Goal: Information Seeking & Learning: Learn about a topic

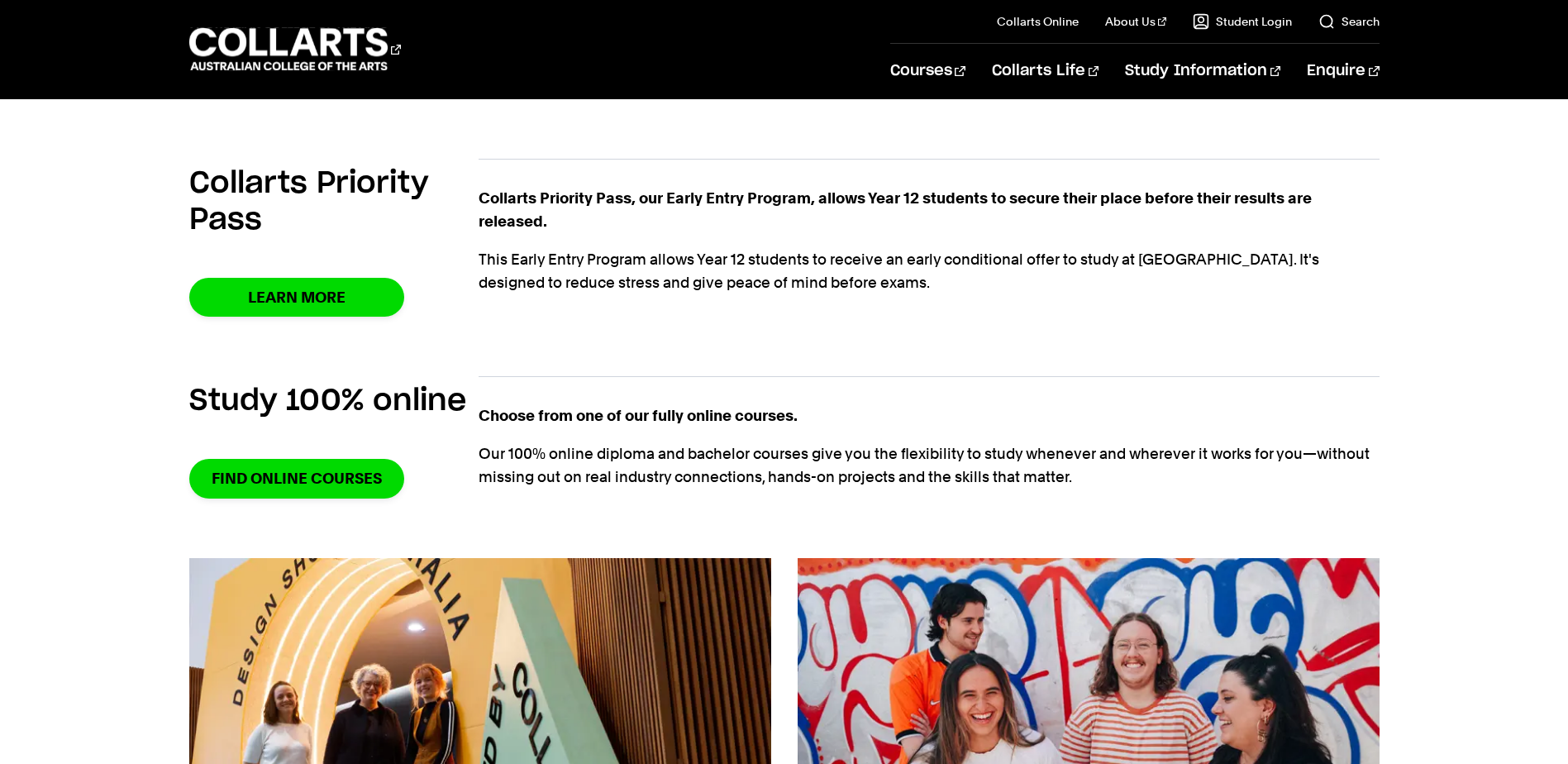
scroll to position [992, 0]
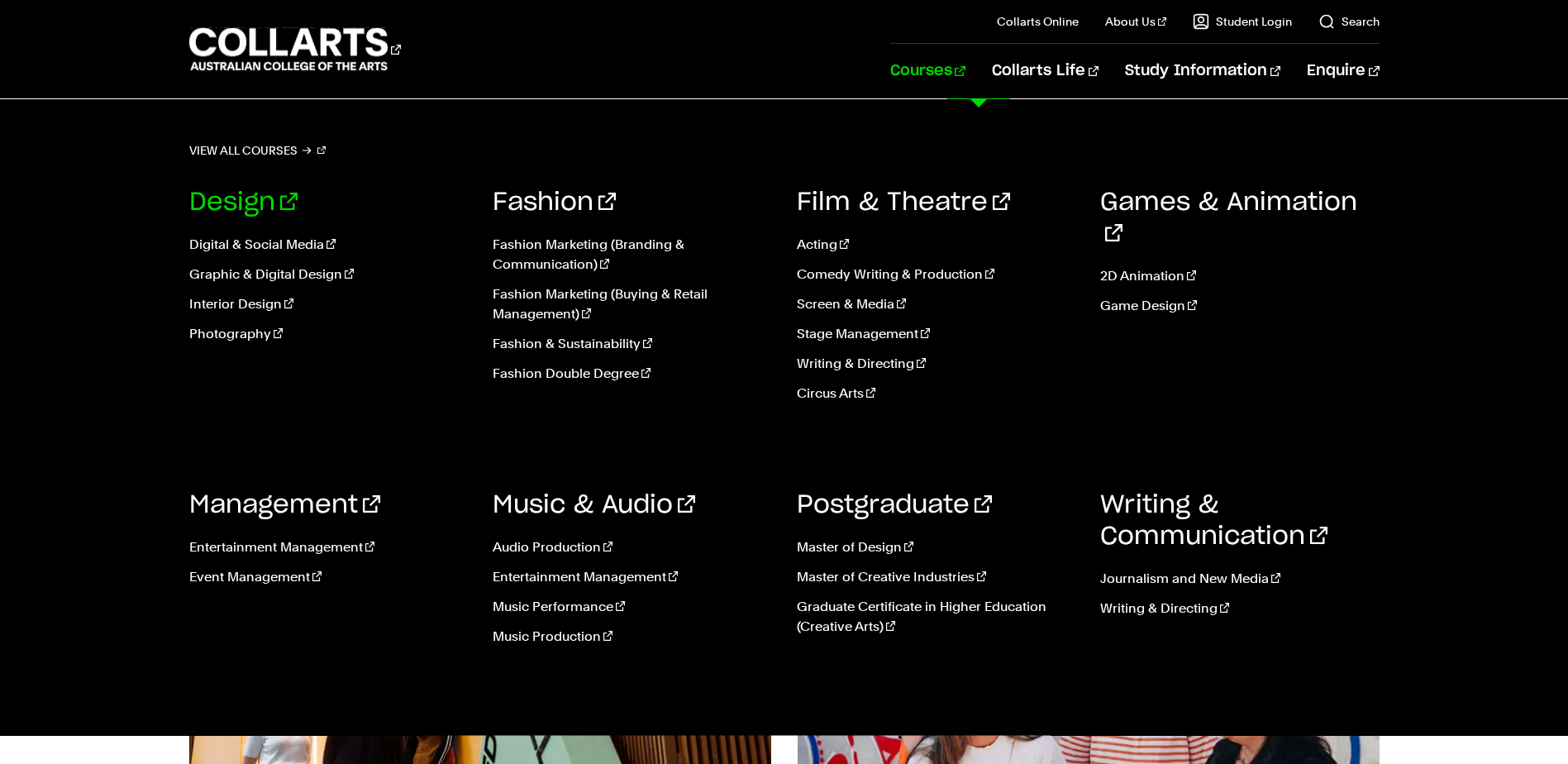
click at [243, 193] on link "Design" at bounding box center [244, 202] width 108 height 25
click at [965, 74] on link "Courses" at bounding box center [927, 71] width 75 height 55
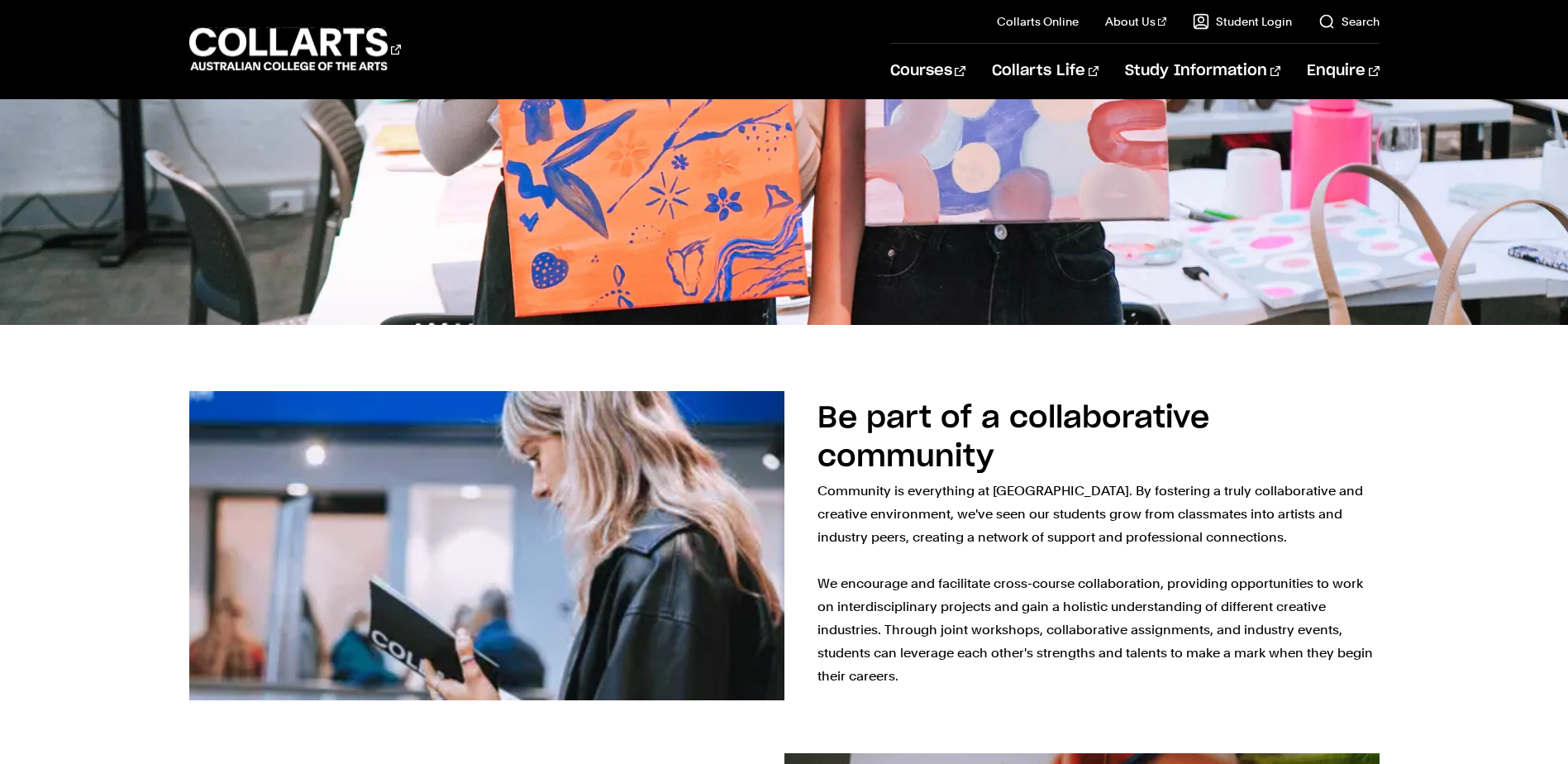
scroll to position [909, 0]
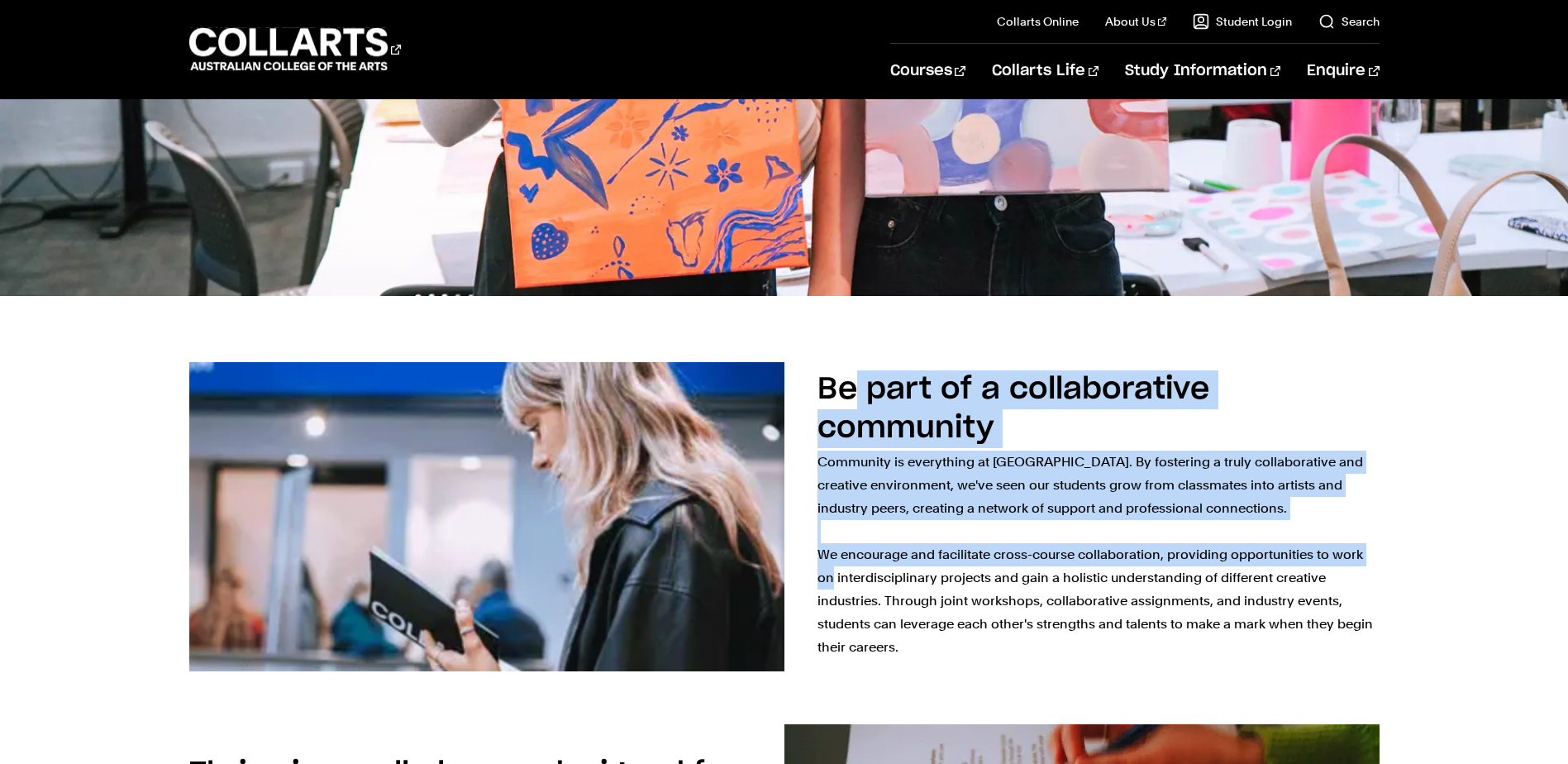
drag, startPoint x: 858, startPoint y: 394, endPoint x: 1409, endPoint y: 550, distance: 572.7
click at [1409, 550] on div "Be part of a collaborative community Community is everything at Collarts. By fo…" at bounding box center [783, 517] width 1456 height 362
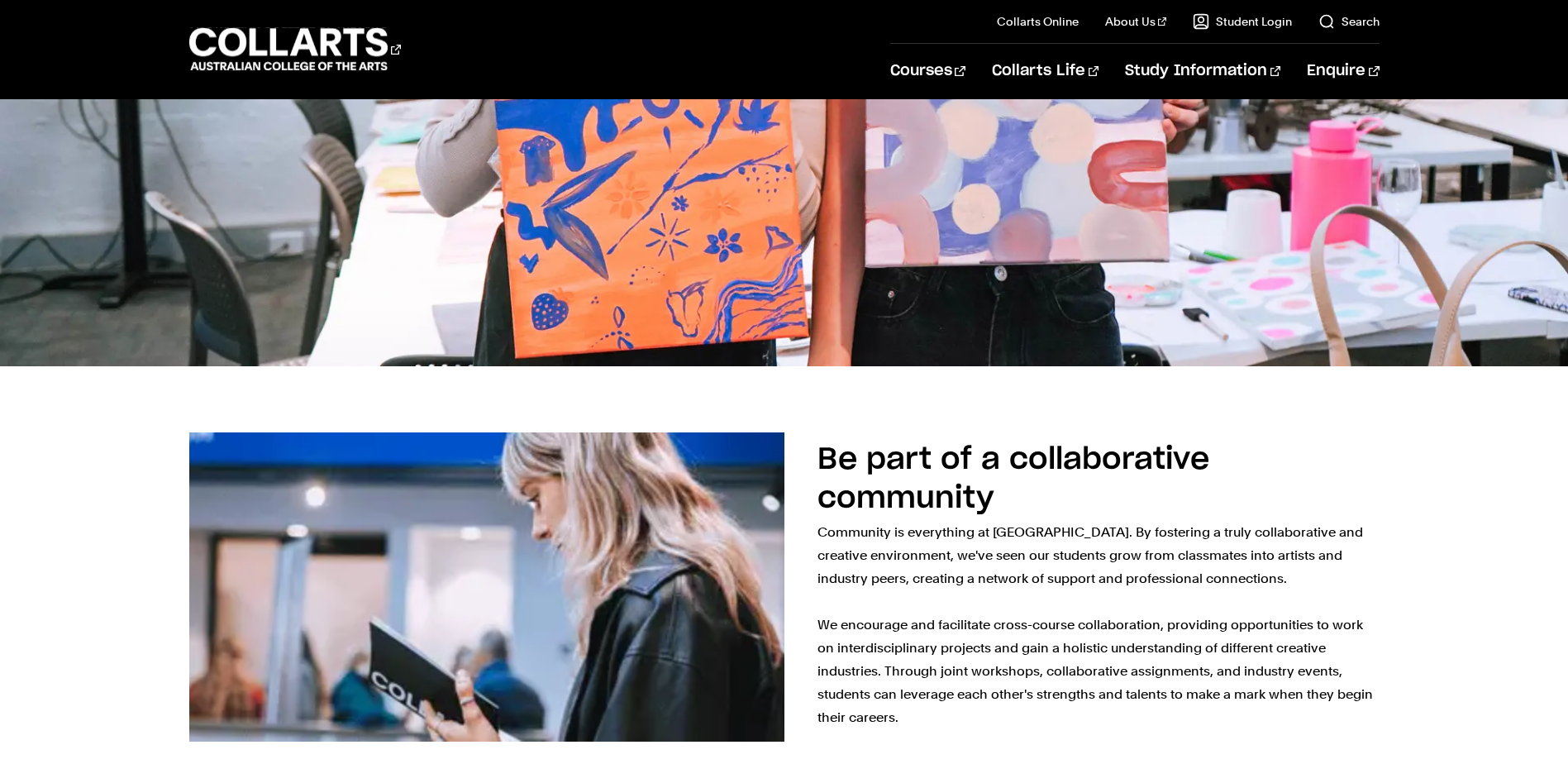
scroll to position [744, 0]
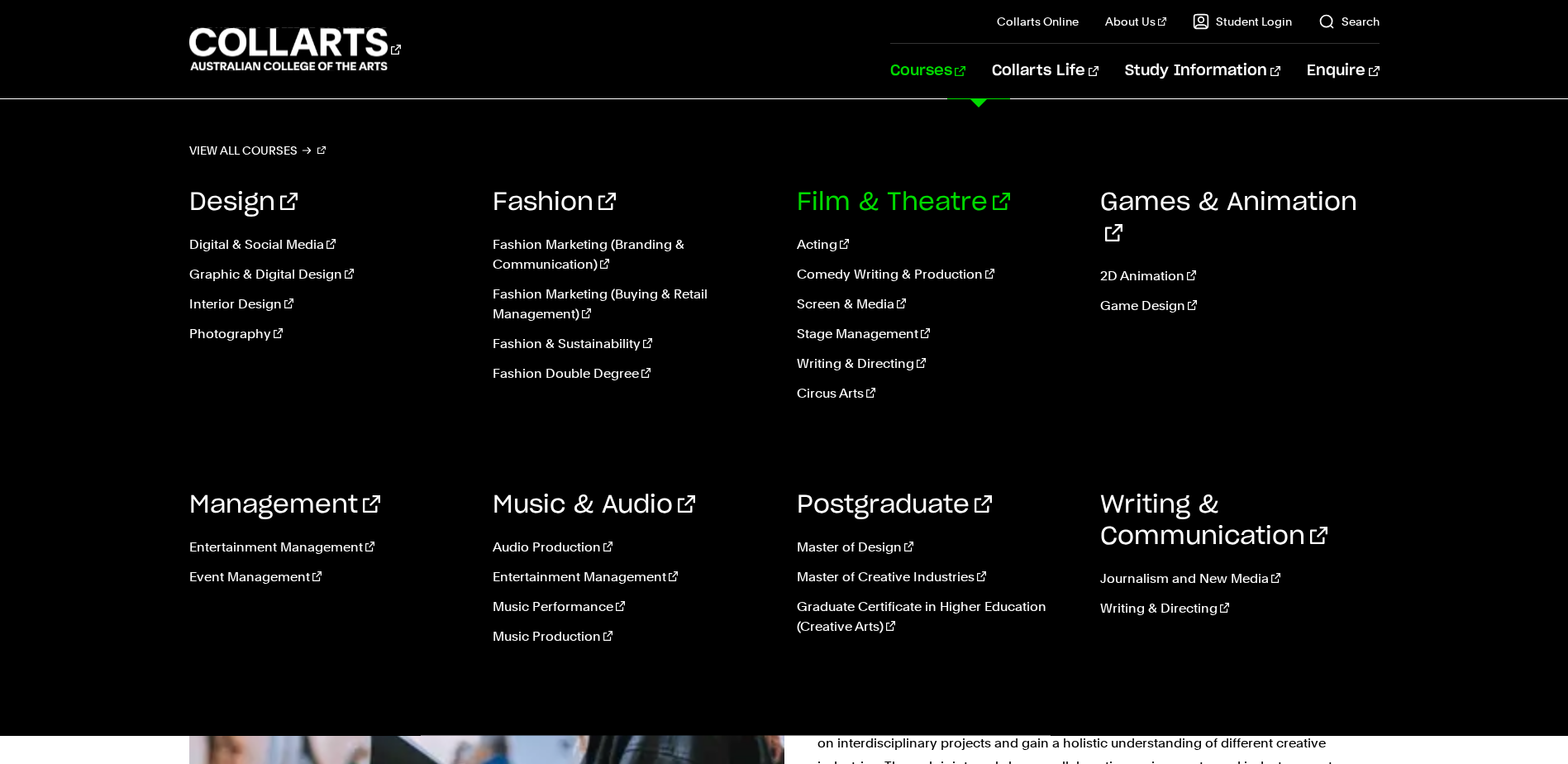
click at [909, 214] on link "Film & Theatre" at bounding box center [903, 202] width 214 height 25
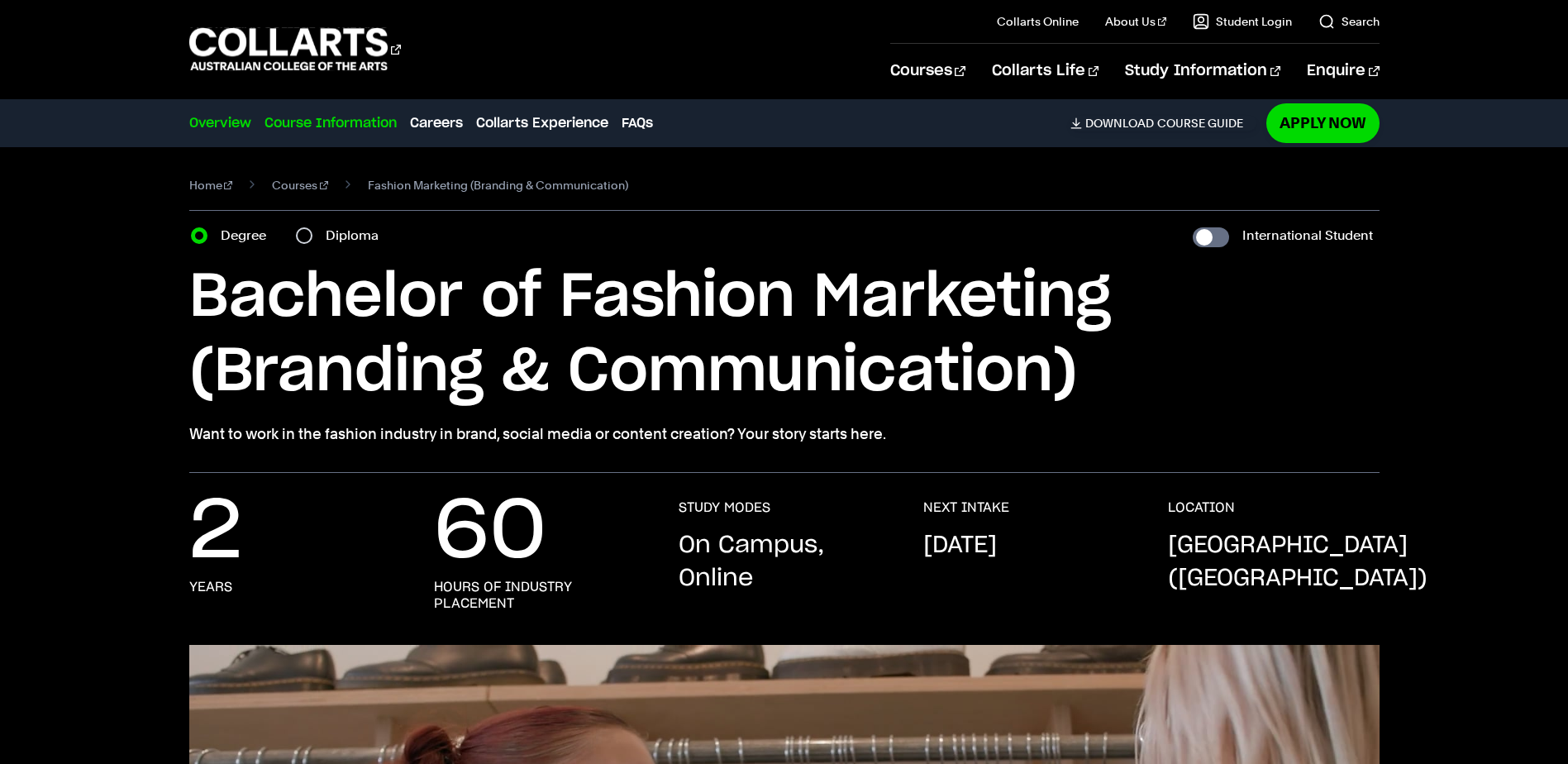
click at [377, 125] on link "Course Information" at bounding box center [330, 123] width 132 height 19
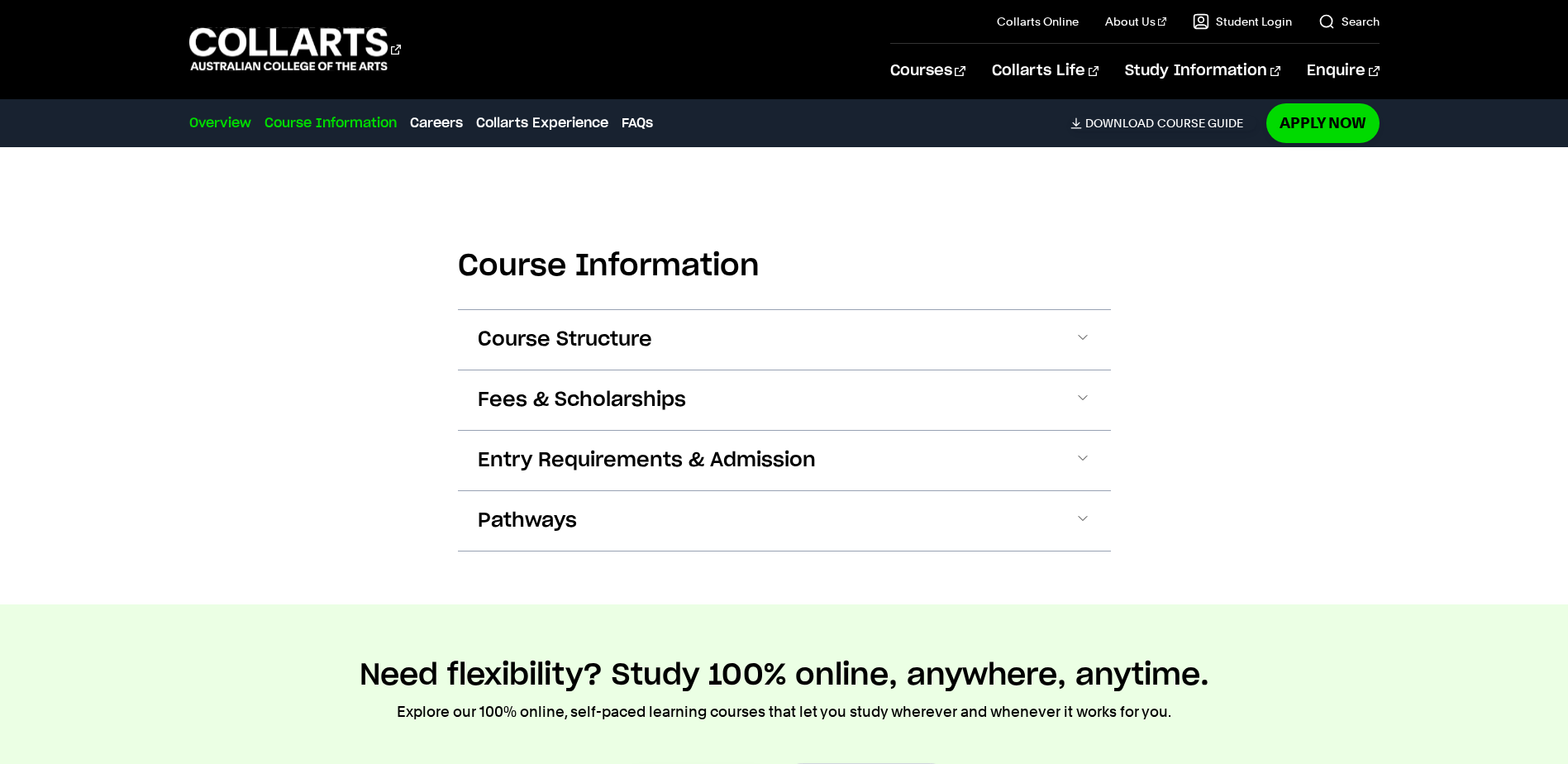
click at [223, 126] on link "Overview" at bounding box center [221, 123] width 62 height 19
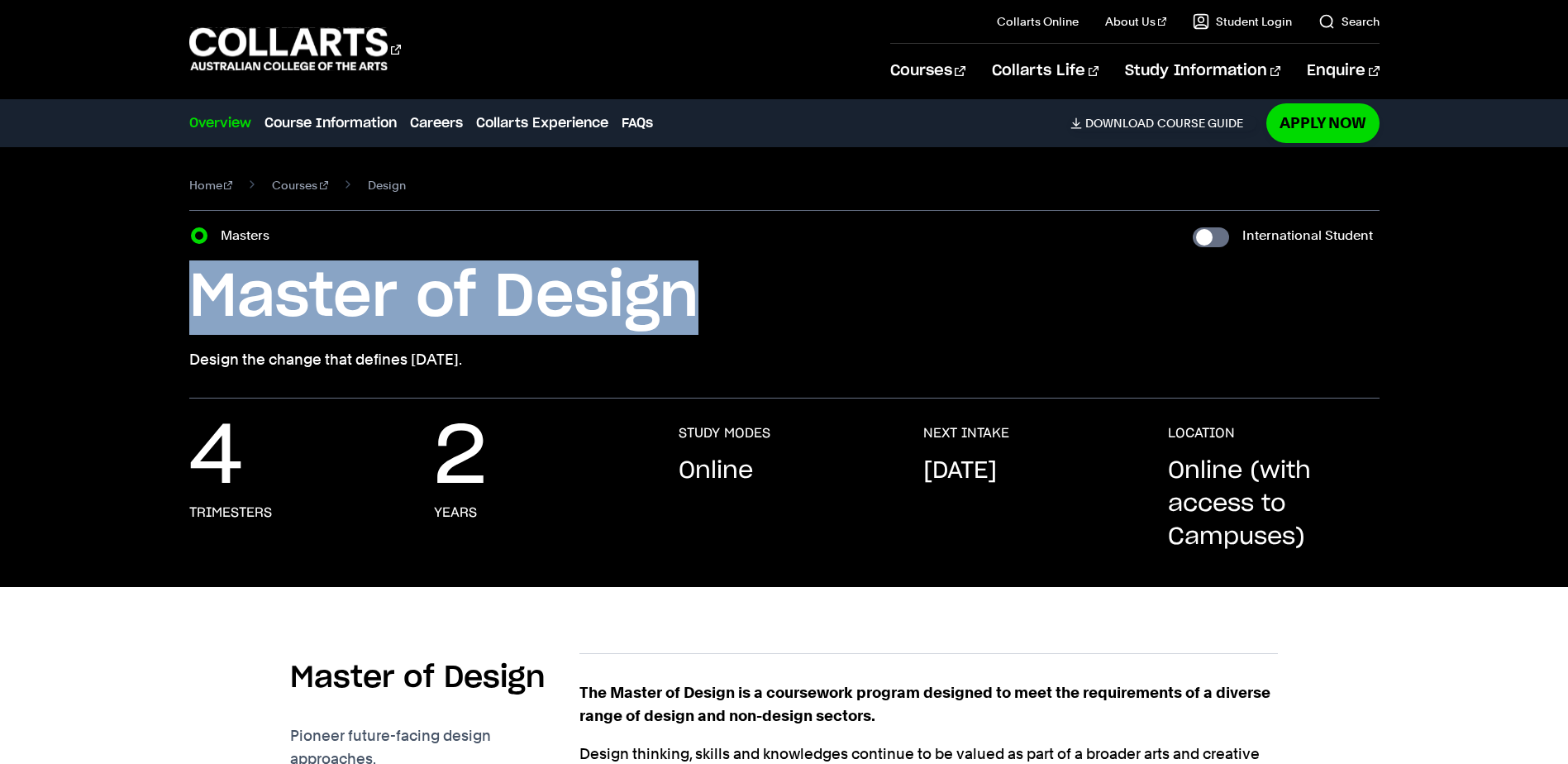
drag, startPoint x: 700, startPoint y: 307, endPoint x: 189, endPoint y: 303, distance: 511.0
click at [190, 303] on h1 "Master of Design" at bounding box center [784, 298] width 1190 height 74
drag, startPoint x: 189, startPoint y: 303, endPoint x: 337, endPoint y: 276, distance: 150.4
click at [190, 303] on h1 "Master of Design" at bounding box center [784, 298] width 1190 height 74
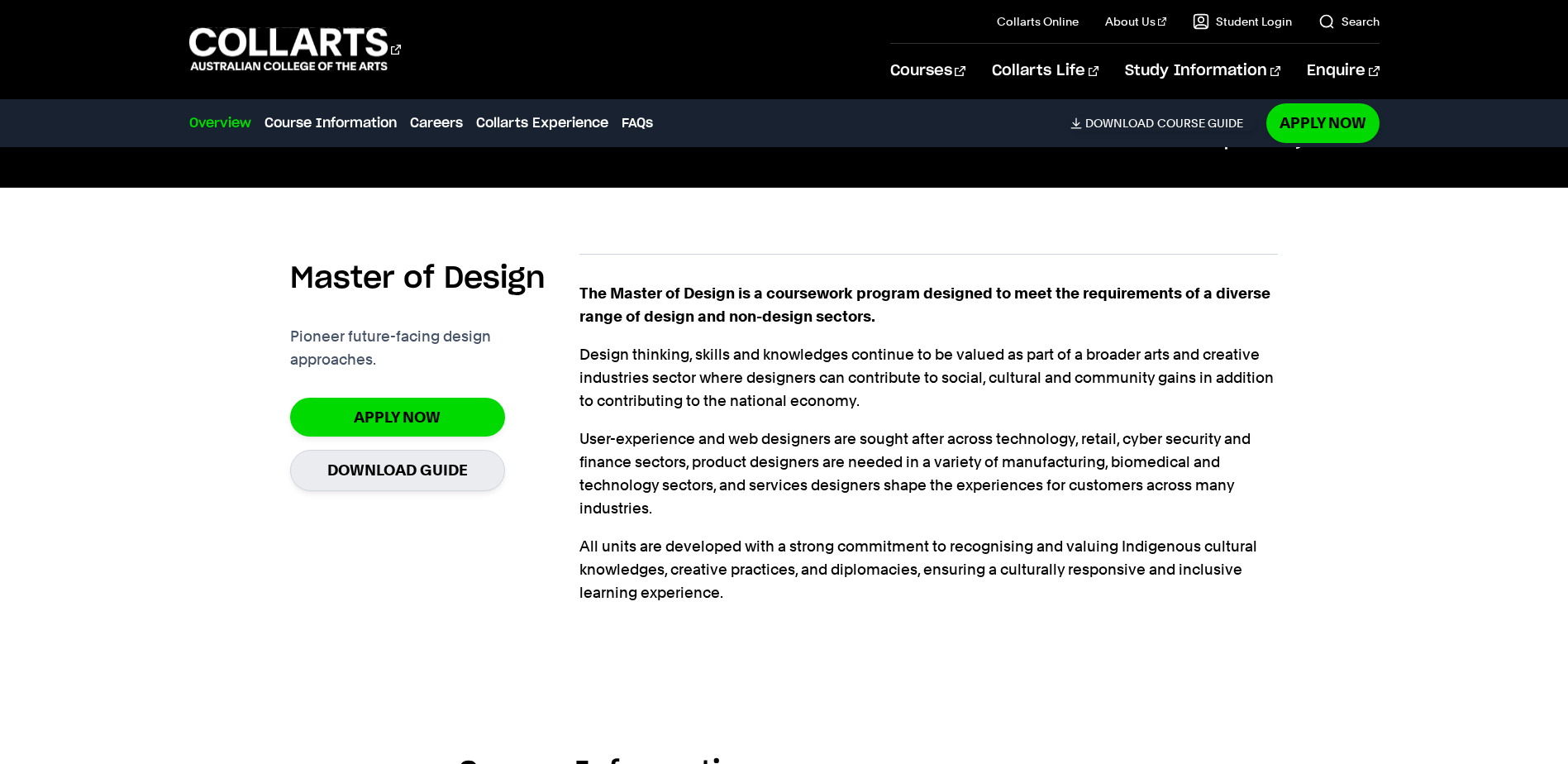
scroll to position [413, 0]
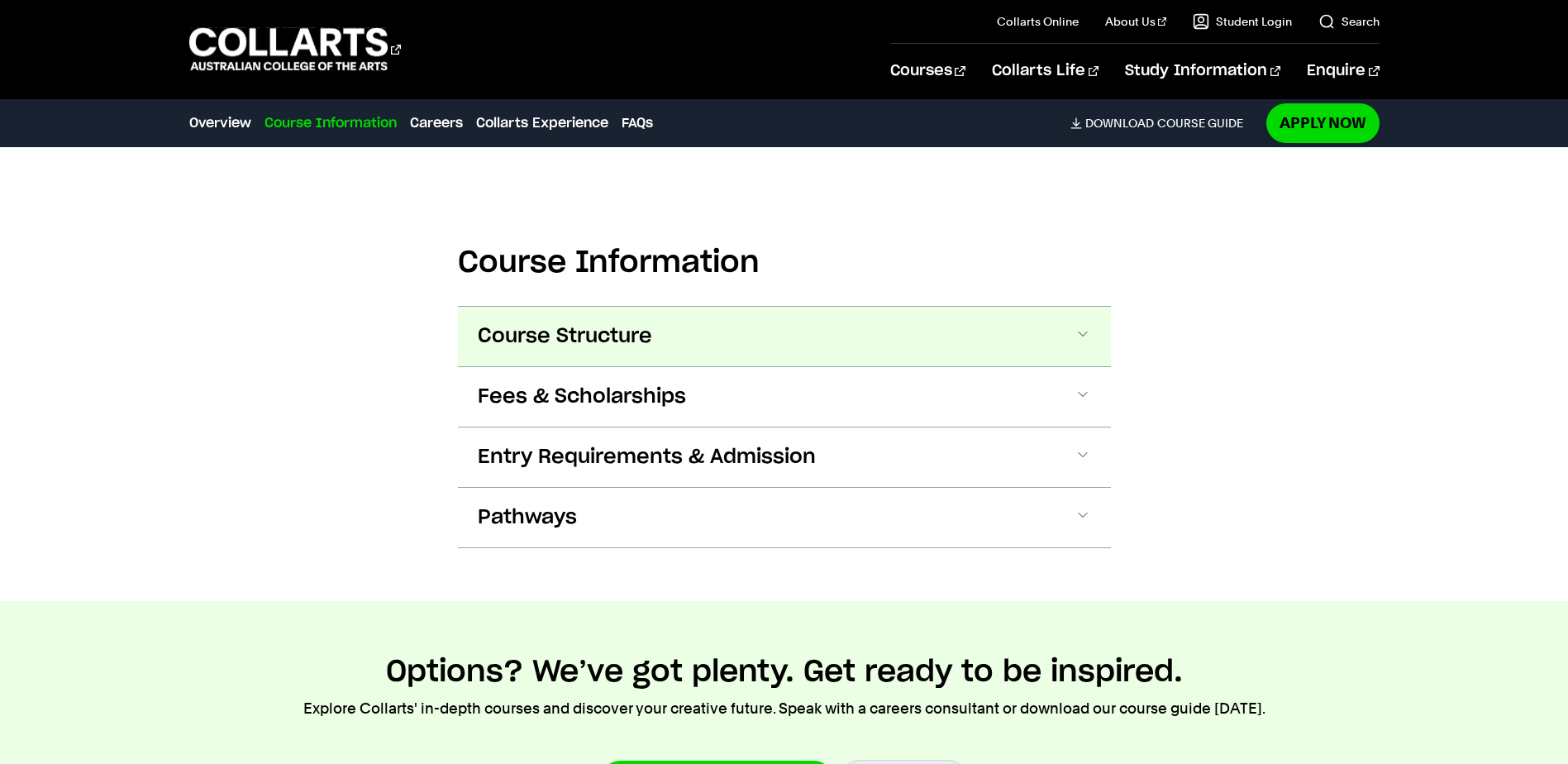
click at [1091, 337] on button "Course Structure" at bounding box center [784, 336] width 653 height 59
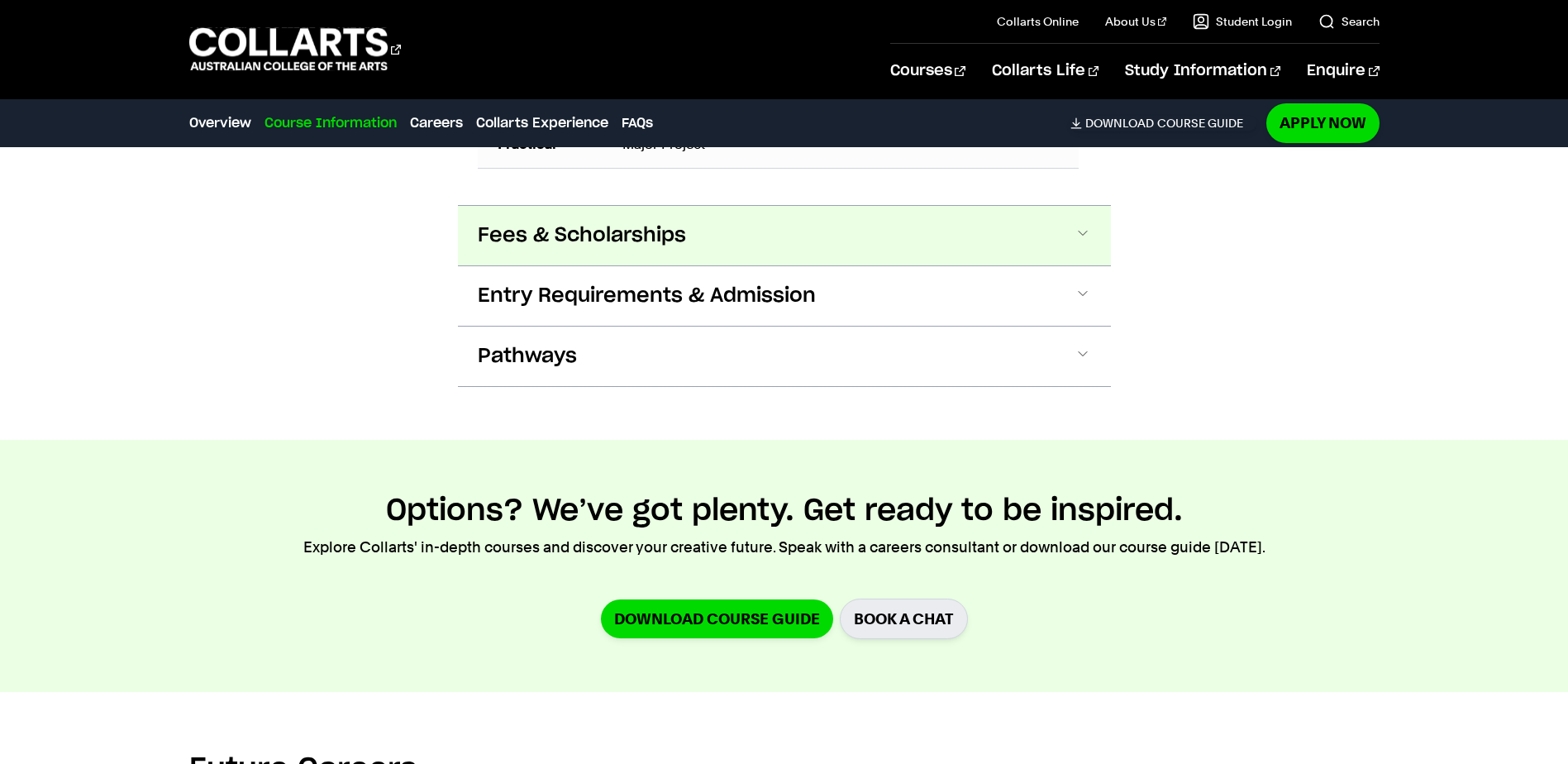
click at [1034, 258] on button "Fees & Scholarships" at bounding box center [784, 235] width 653 height 59
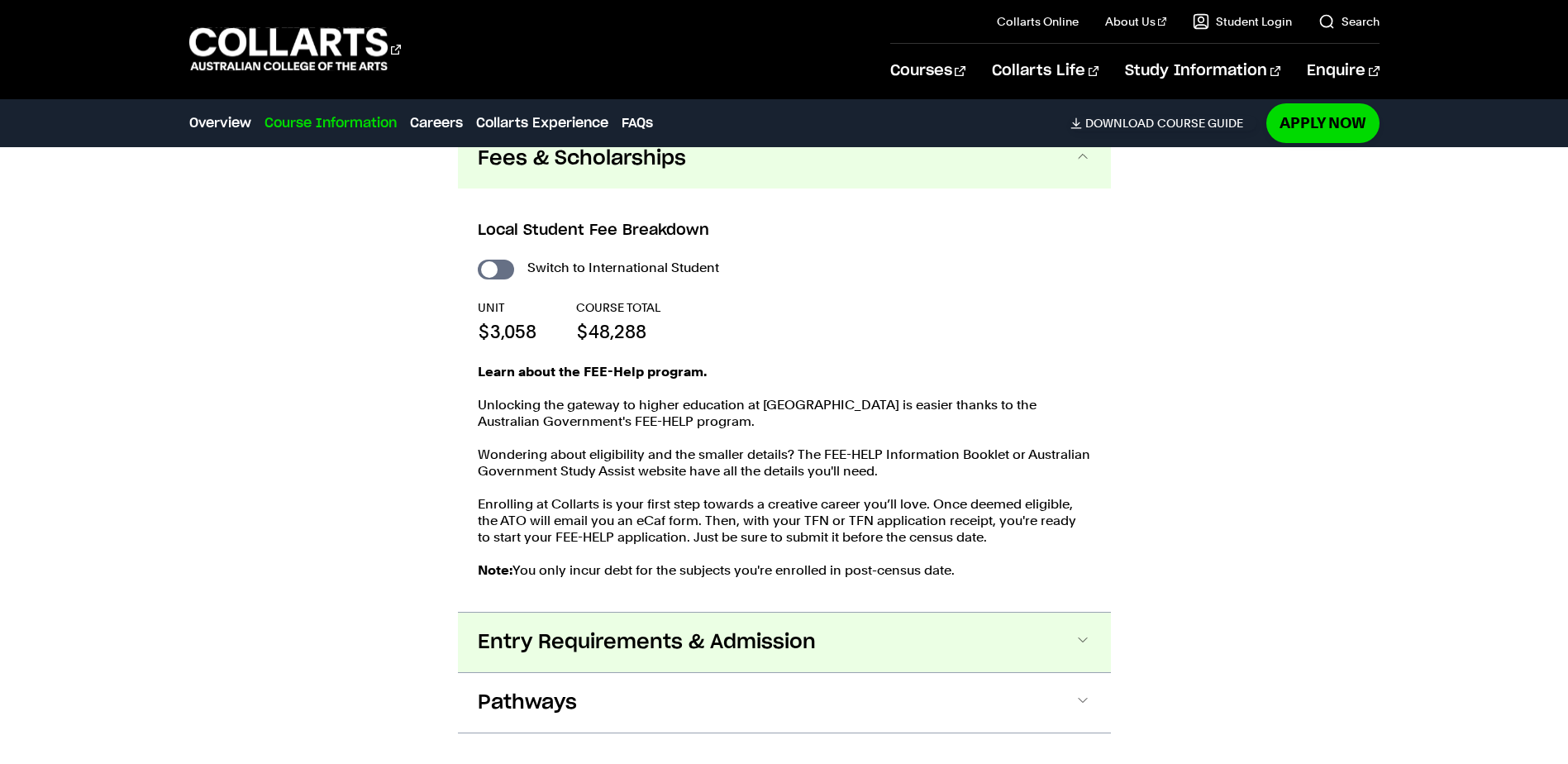
click at [954, 653] on button "Entry Requirements & Admission" at bounding box center [784, 642] width 653 height 59
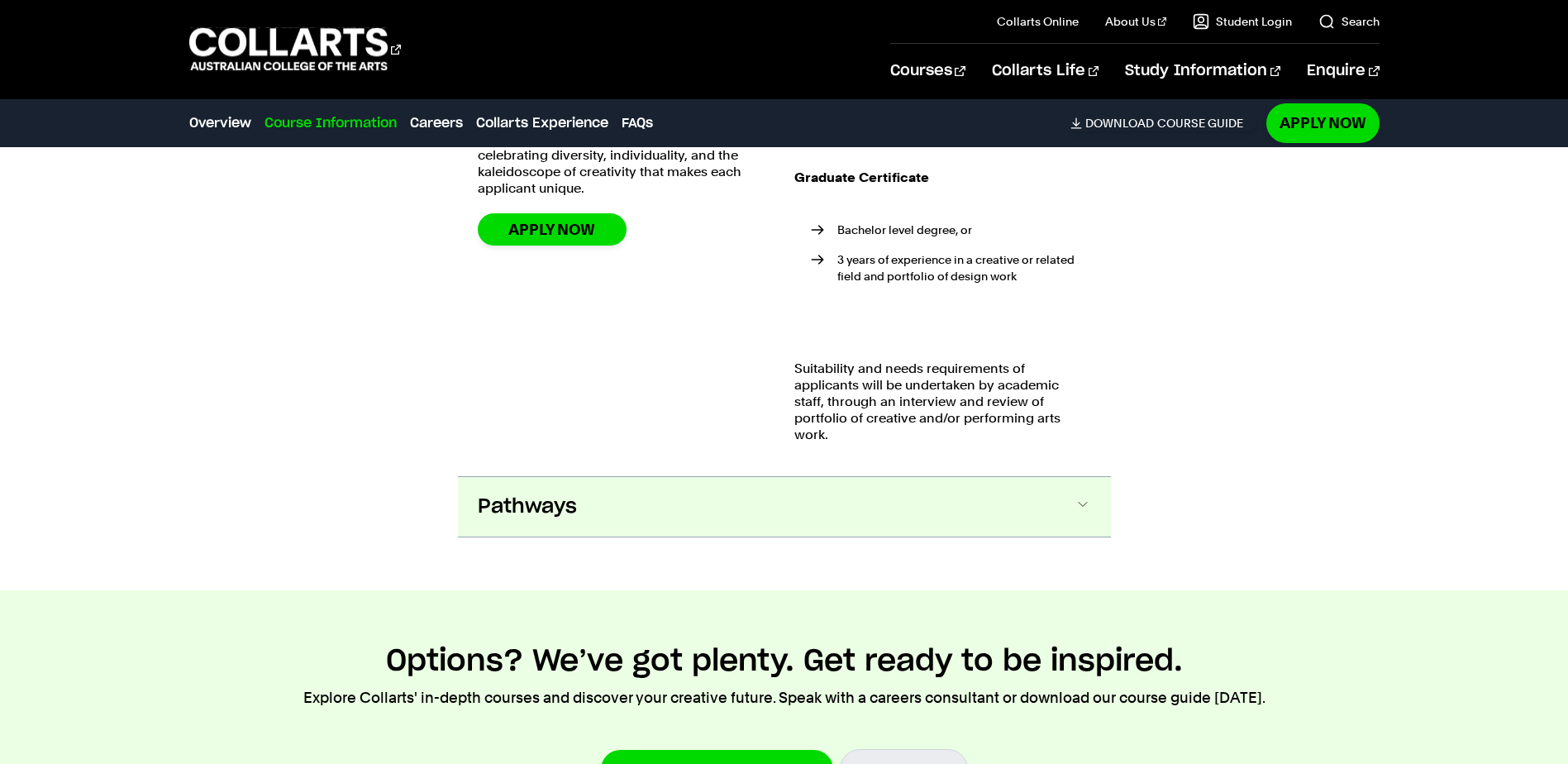
click at [937, 526] on button "Pathways" at bounding box center [784, 506] width 653 height 59
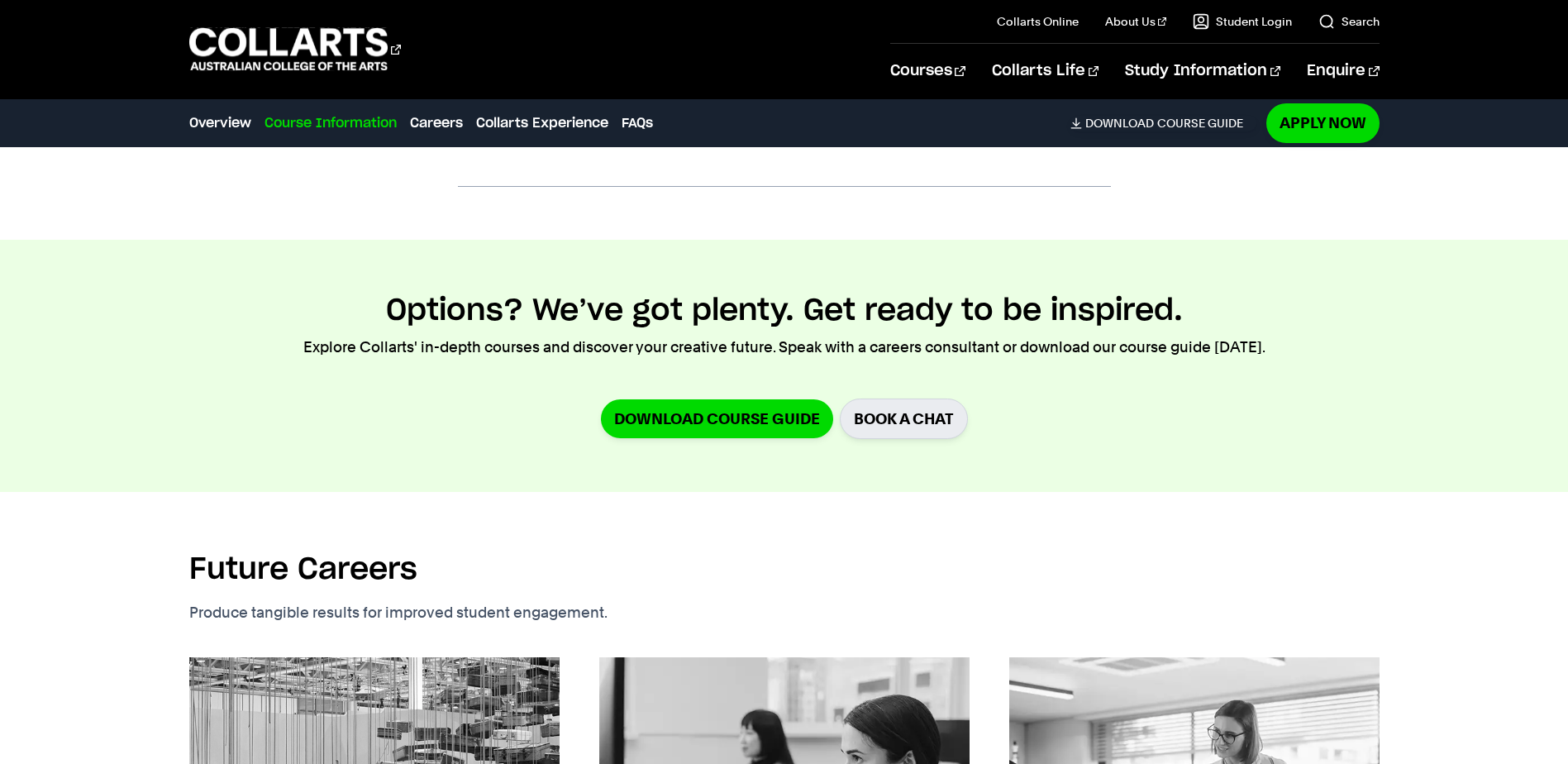
scroll to position [3179, 0]
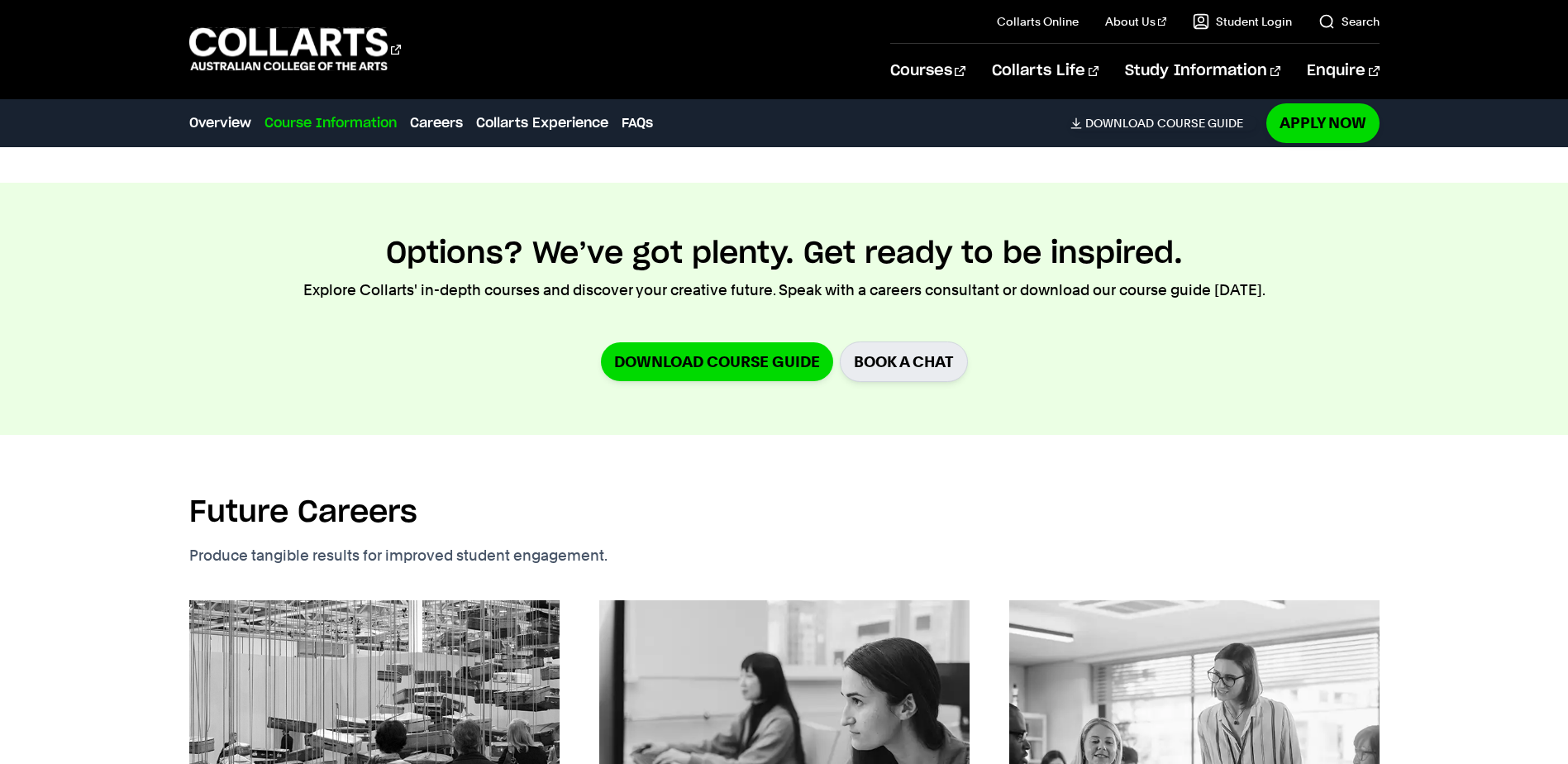
click at [977, 427] on section "Options? We’ve got plenty. Get ready to be inspired. Explore Collarts' in-depth…" at bounding box center [784, 308] width 1568 height 252
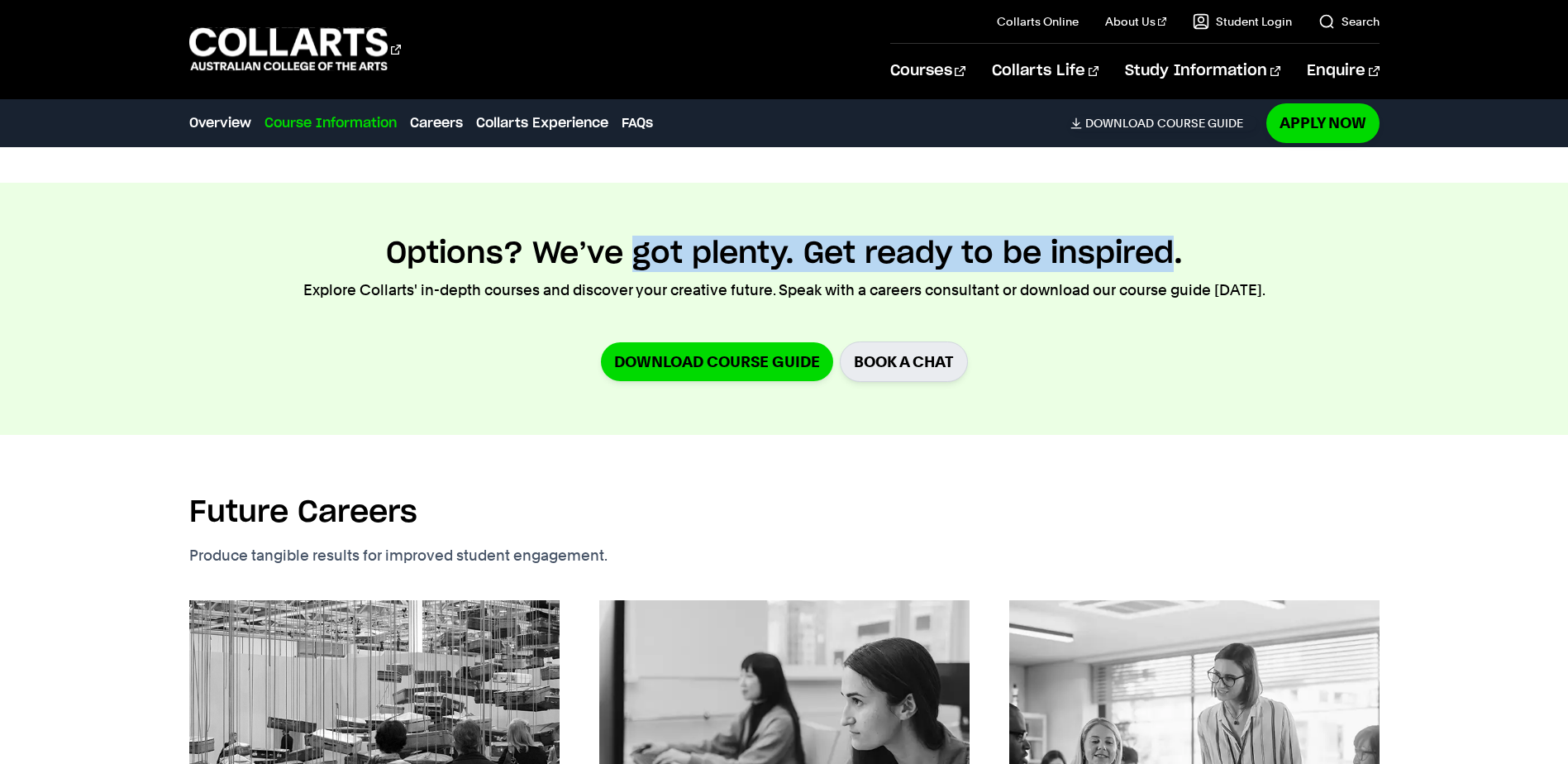
drag, startPoint x: 667, startPoint y: 253, endPoint x: 1174, endPoint y: 273, distance: 507.4
click at [1174, 272] on h2 "Options? We’ve got plenty. Get ready to be inspired." at bounding box center [784, 253] width 797 height 36
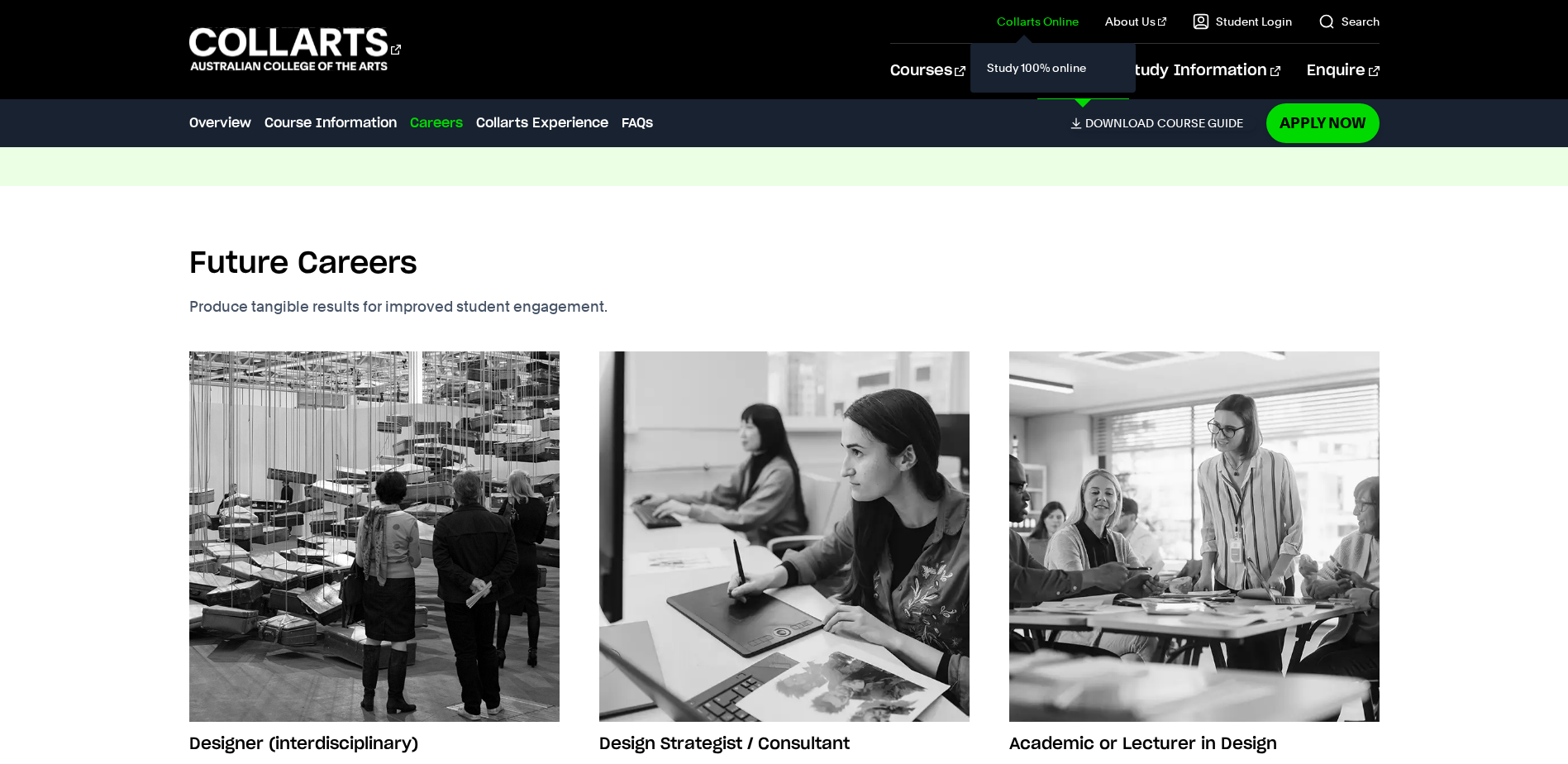
scroll to position [3427, 0]
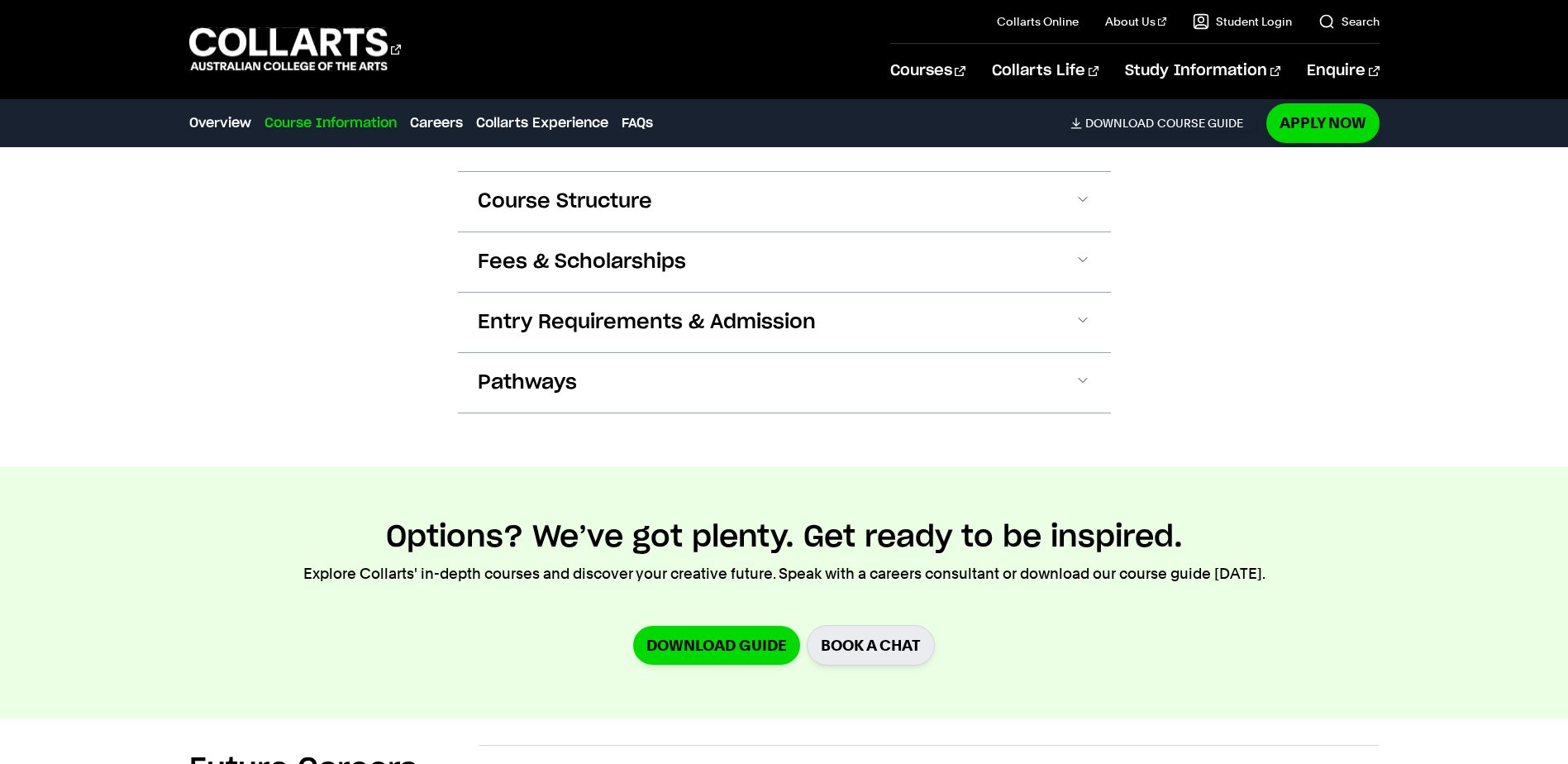
scroll to position [1819, 0]
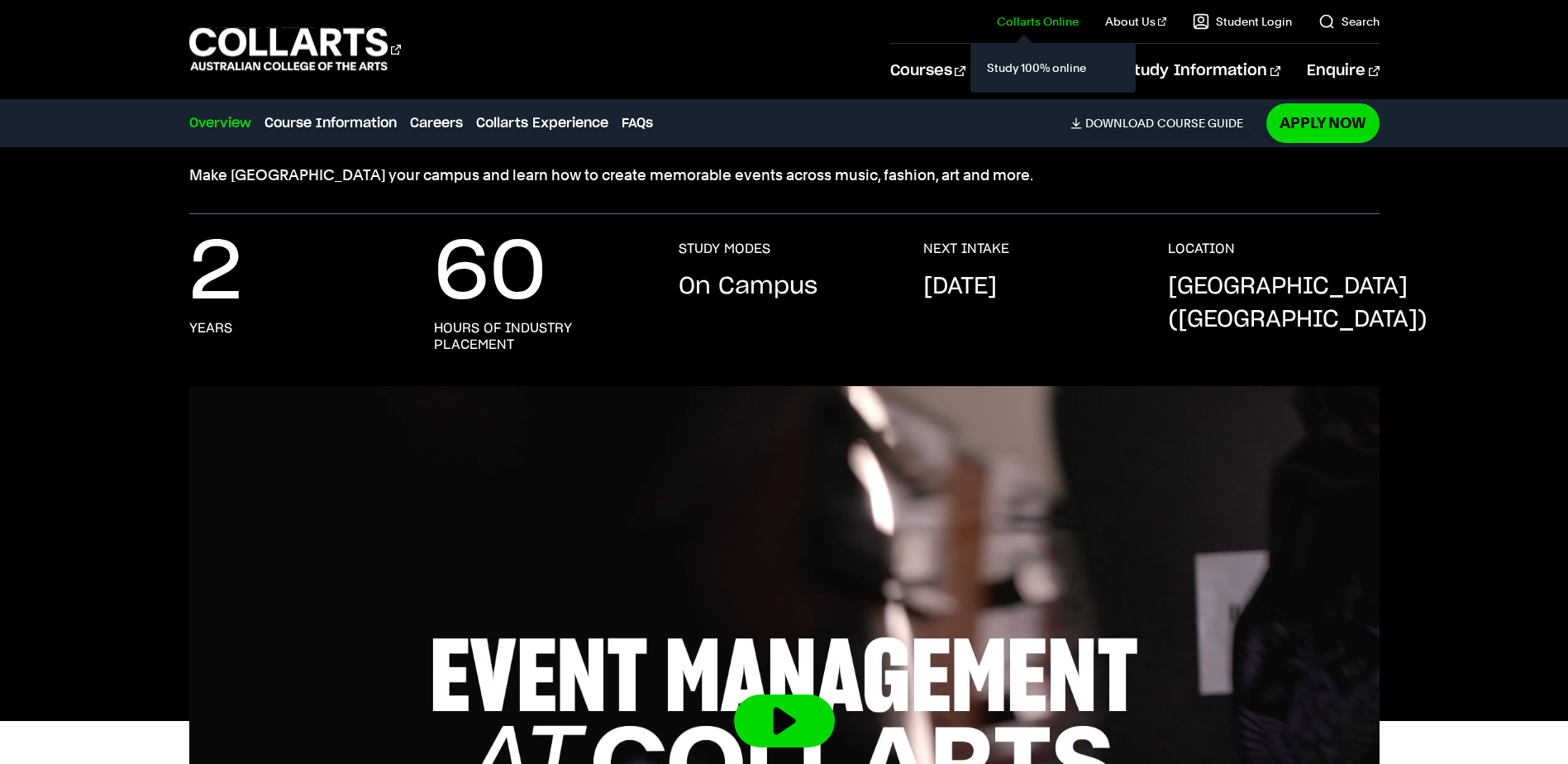
scroll to position [166, 0]
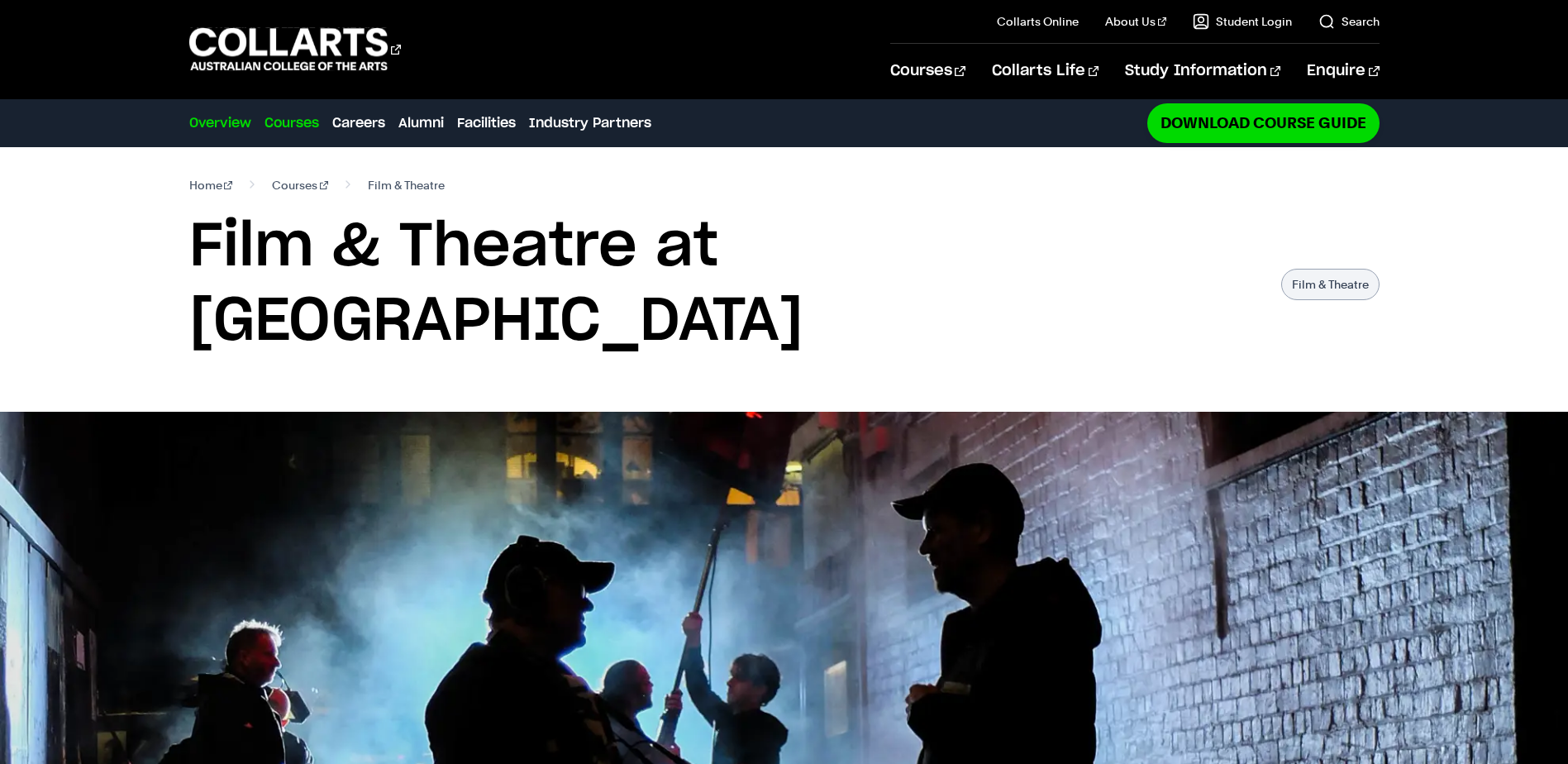
click at [287, 121] on link "Courses" at bounding box center [292, 123] width 55 height 19
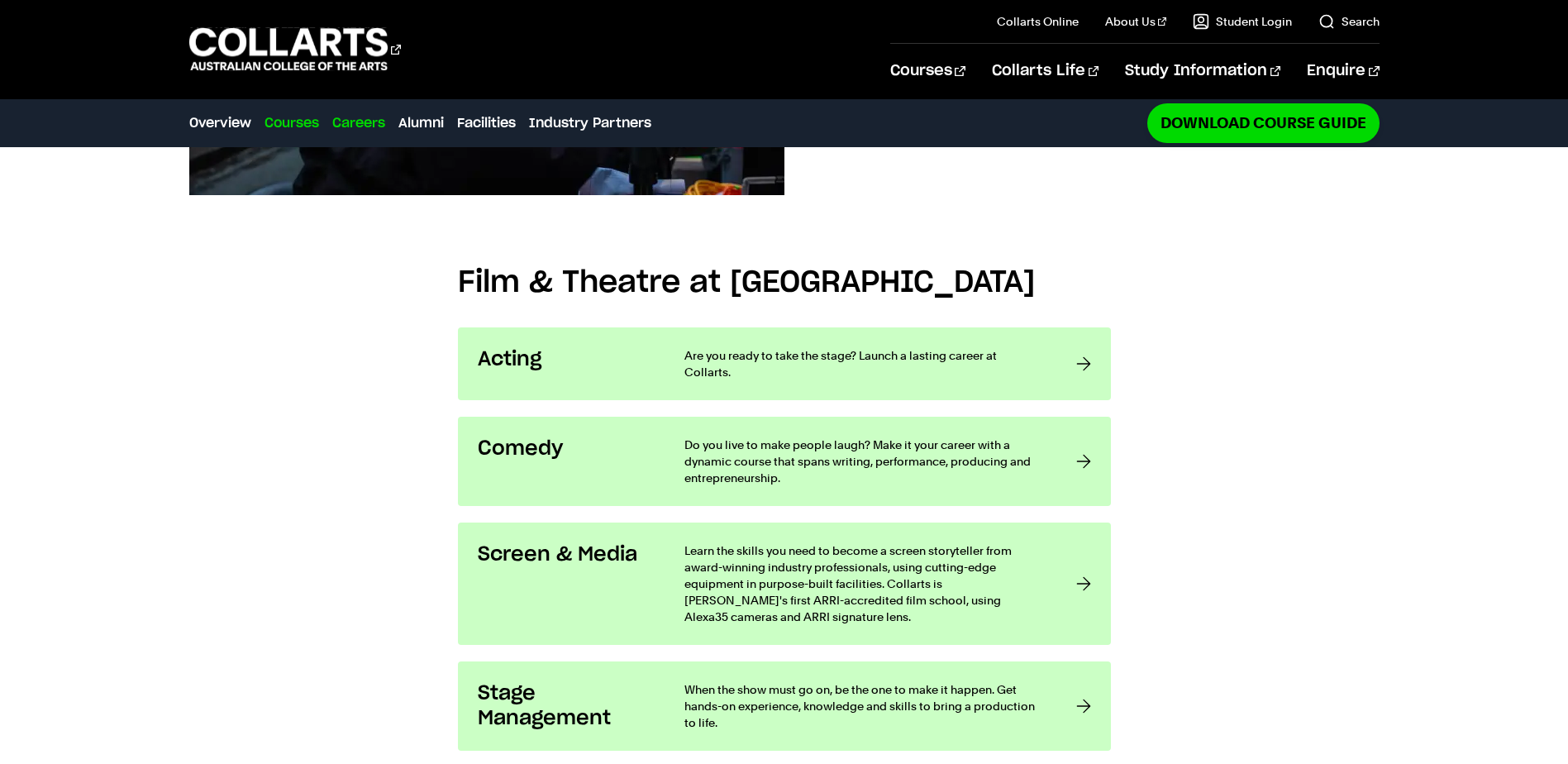
click at [369, 129] on link "Careers" at bounding box center [359, 123] width 53 height 19
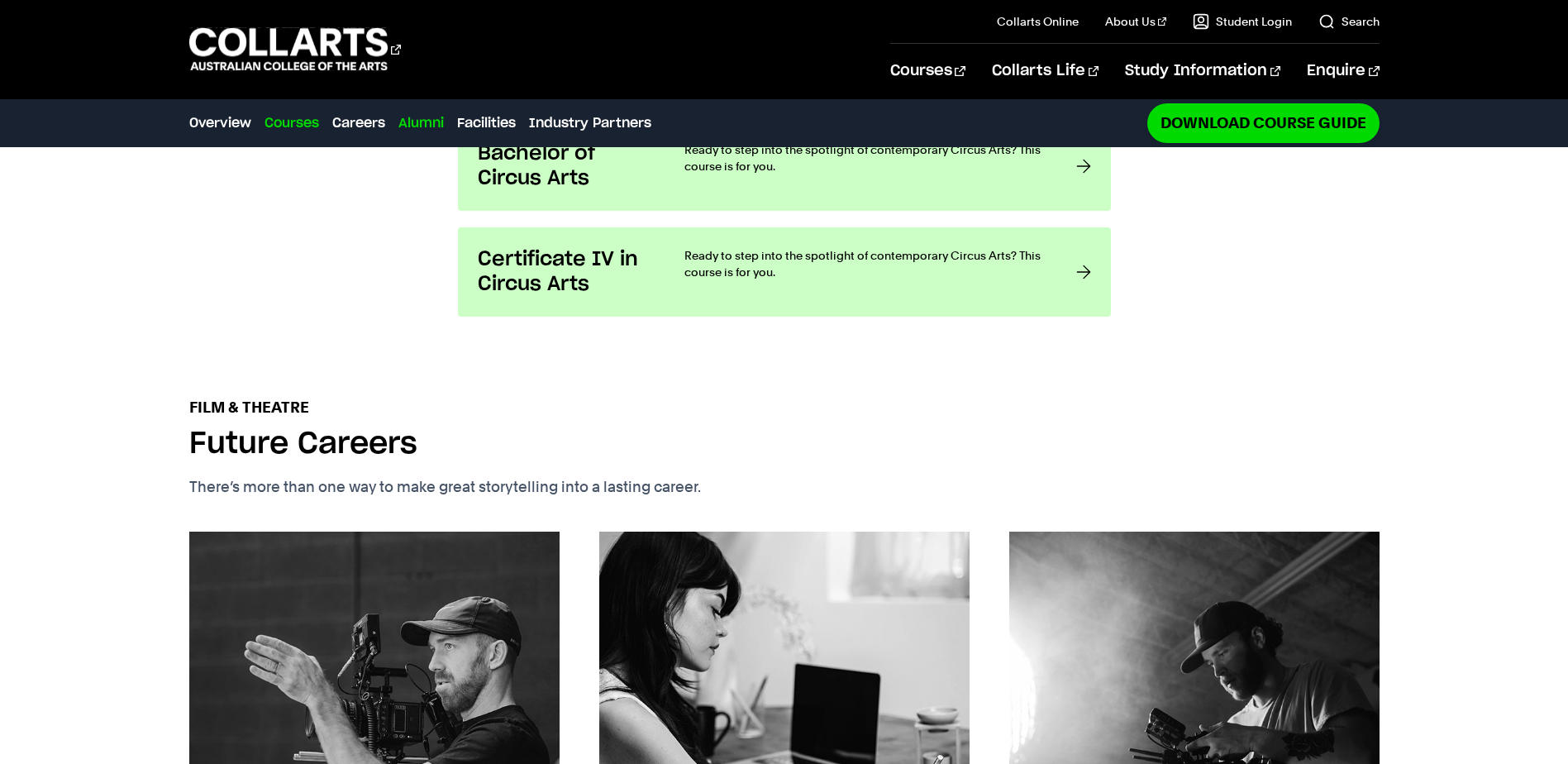
click at [442, 127] on link "Alumni" at bounding box center [420, 123] width 45 height 19
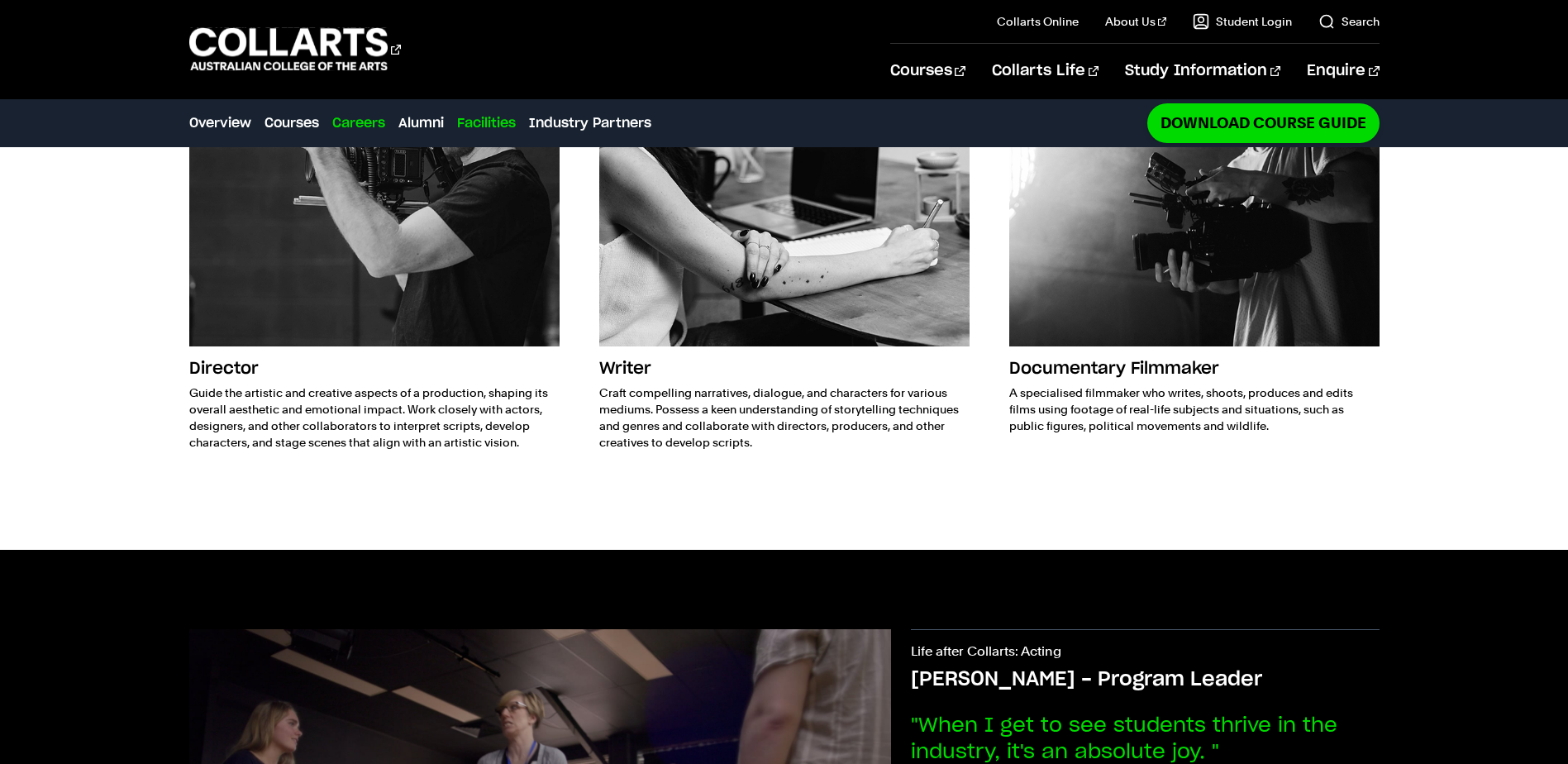
click at [496, 129] on link "Facilities" at bounding box center [487, 123] width 59 height 19
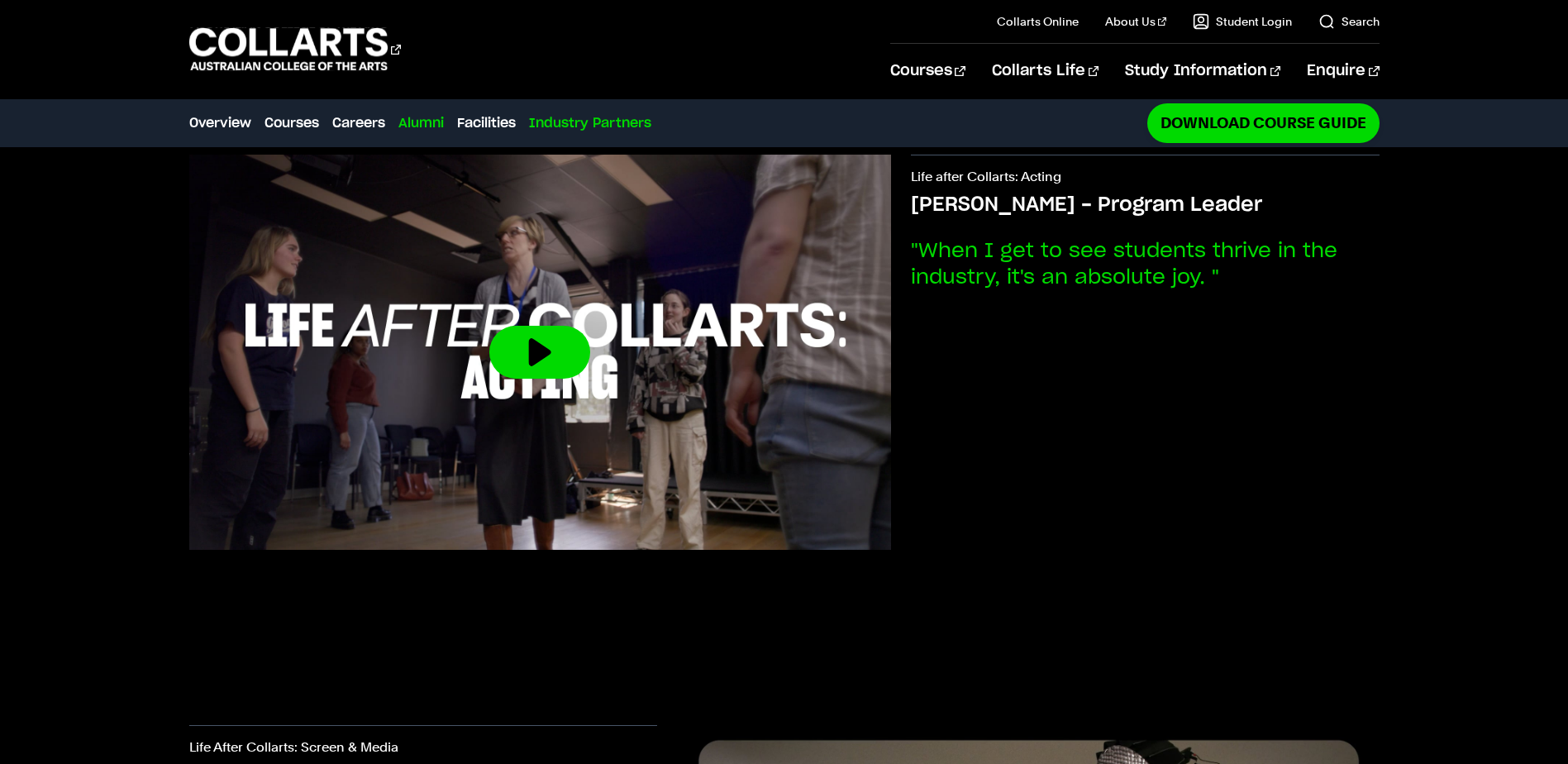
click at [568, 129] on link "Industry Partners" at bounding box center [590, 123] width 122 height 19
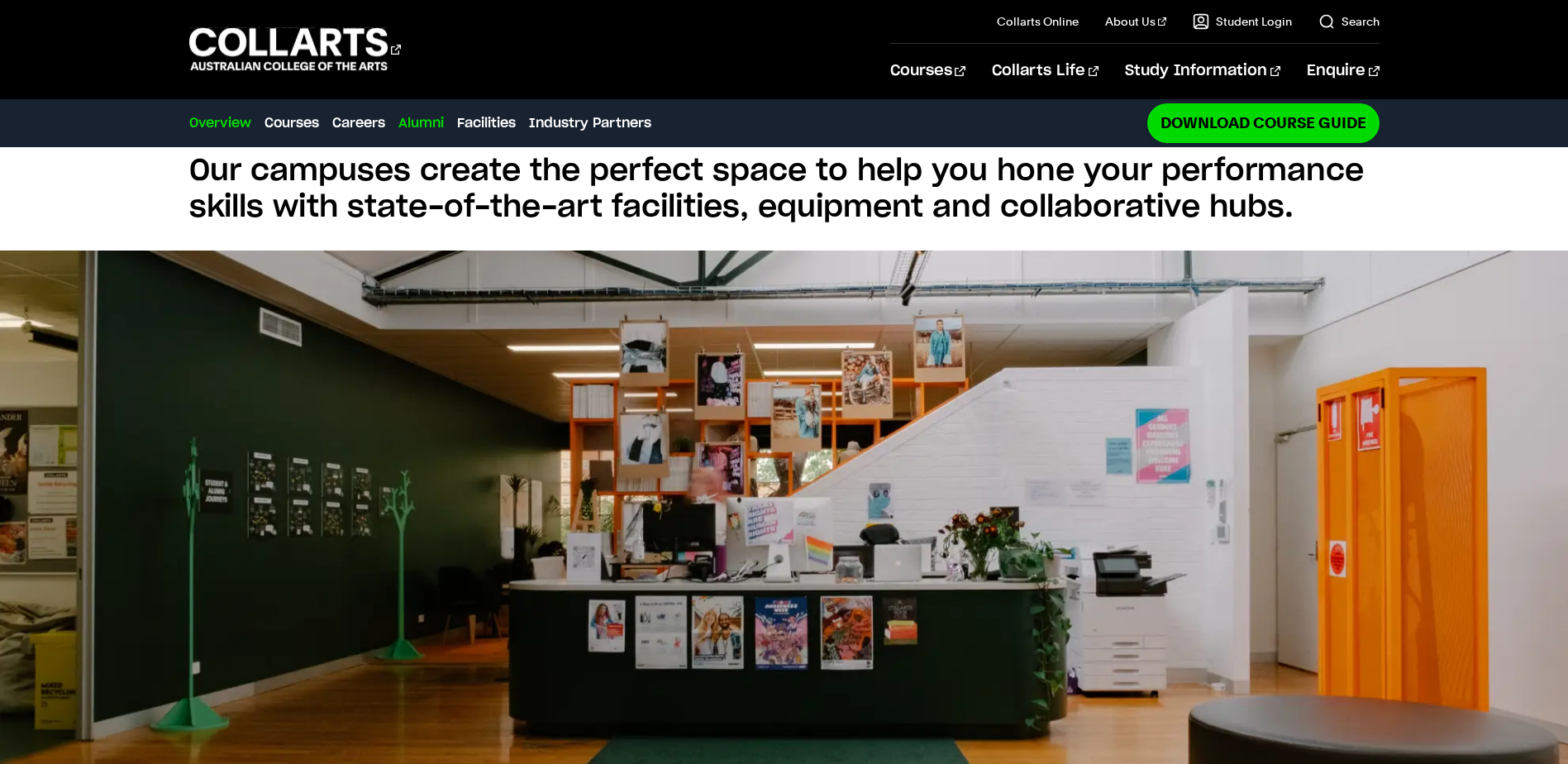
click at [218, 126] on link "Overview" at bounding box center [221, 123] width 62 height 19
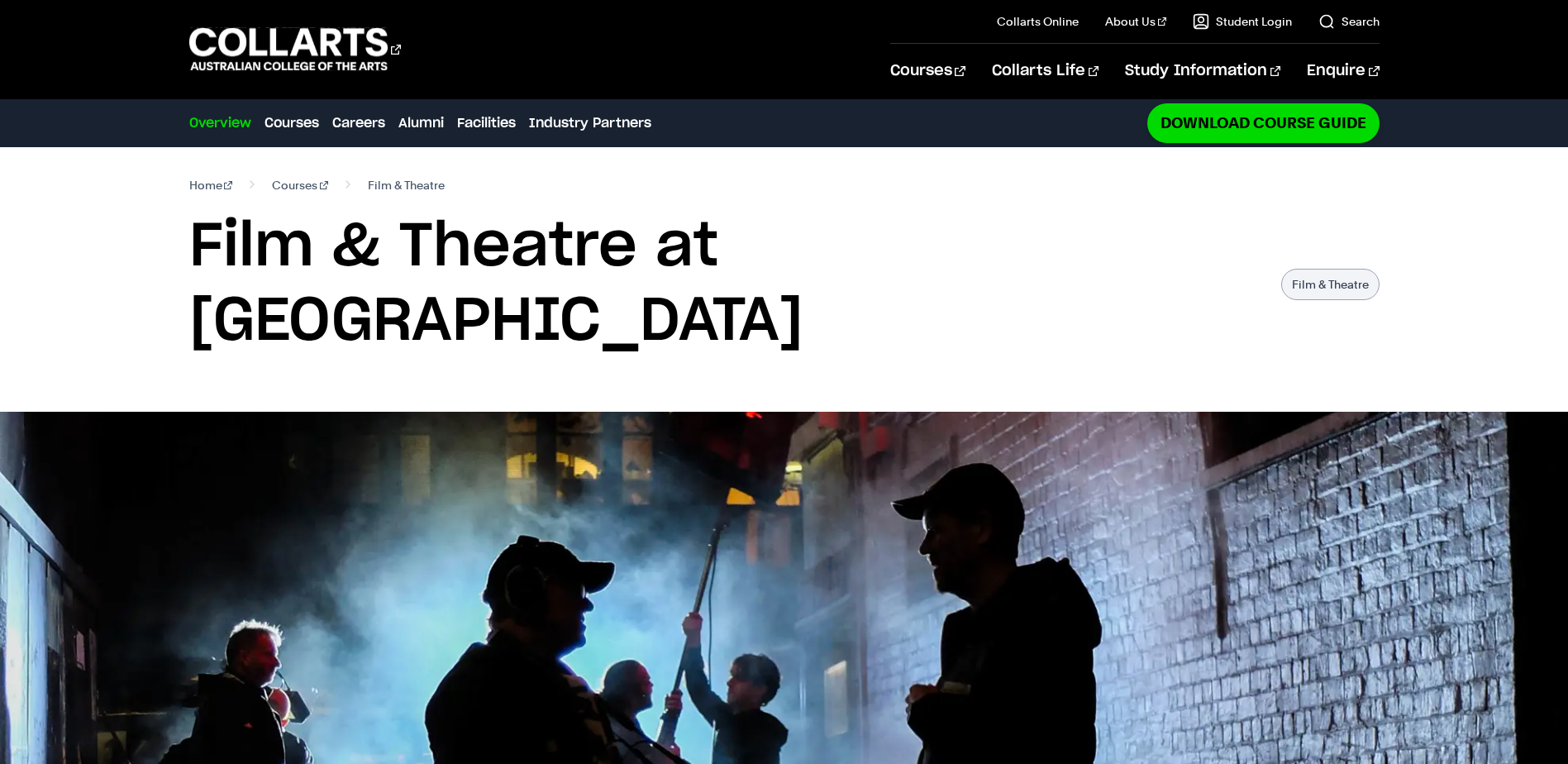
click at [798, 330] on section "Home Courses Film & Theatre Film & Theatre at Collarts Film & Theatre" at bounding box center [784, 279] width 1190 height 264
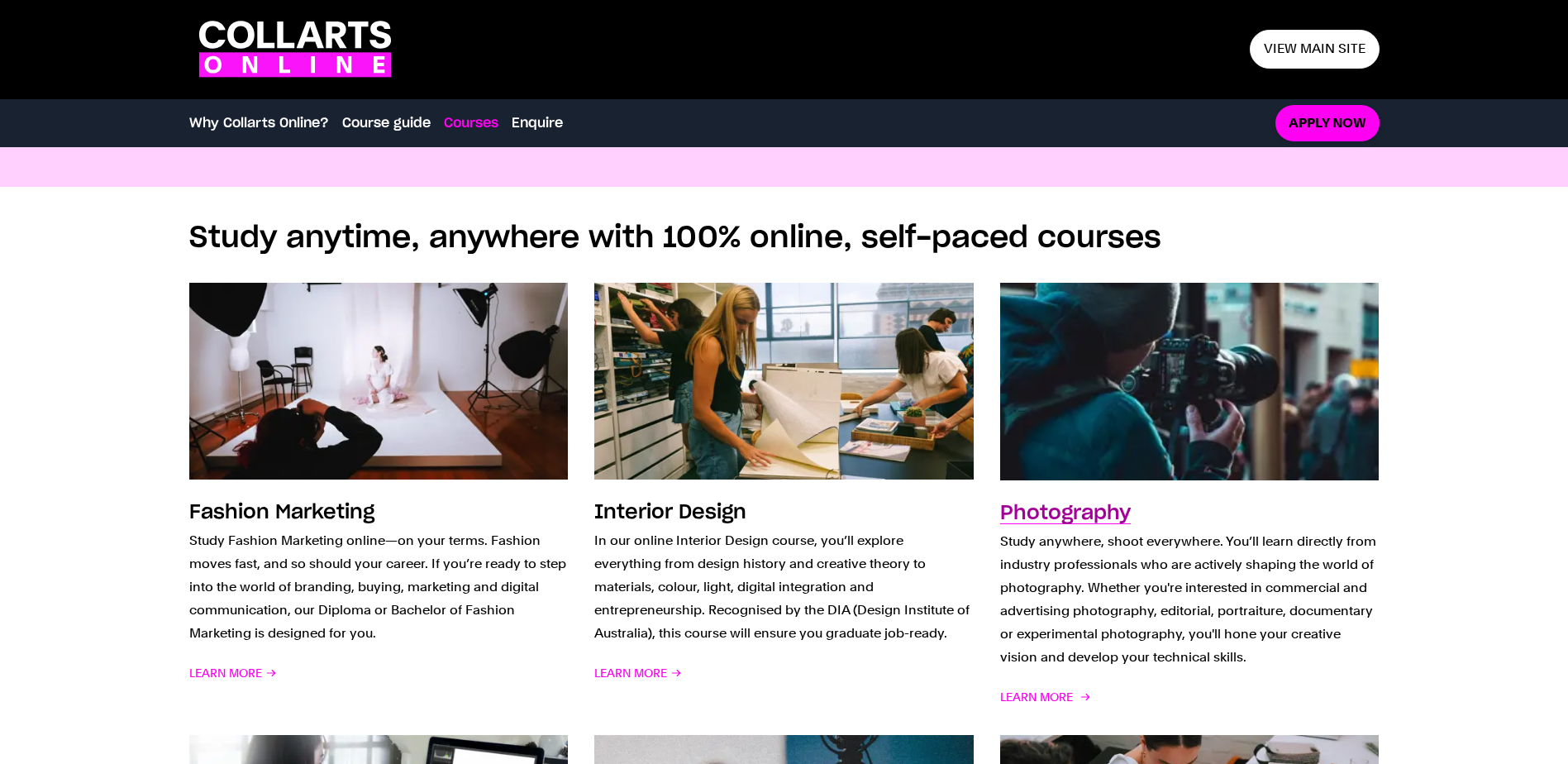
scroll to position [1074, 0]
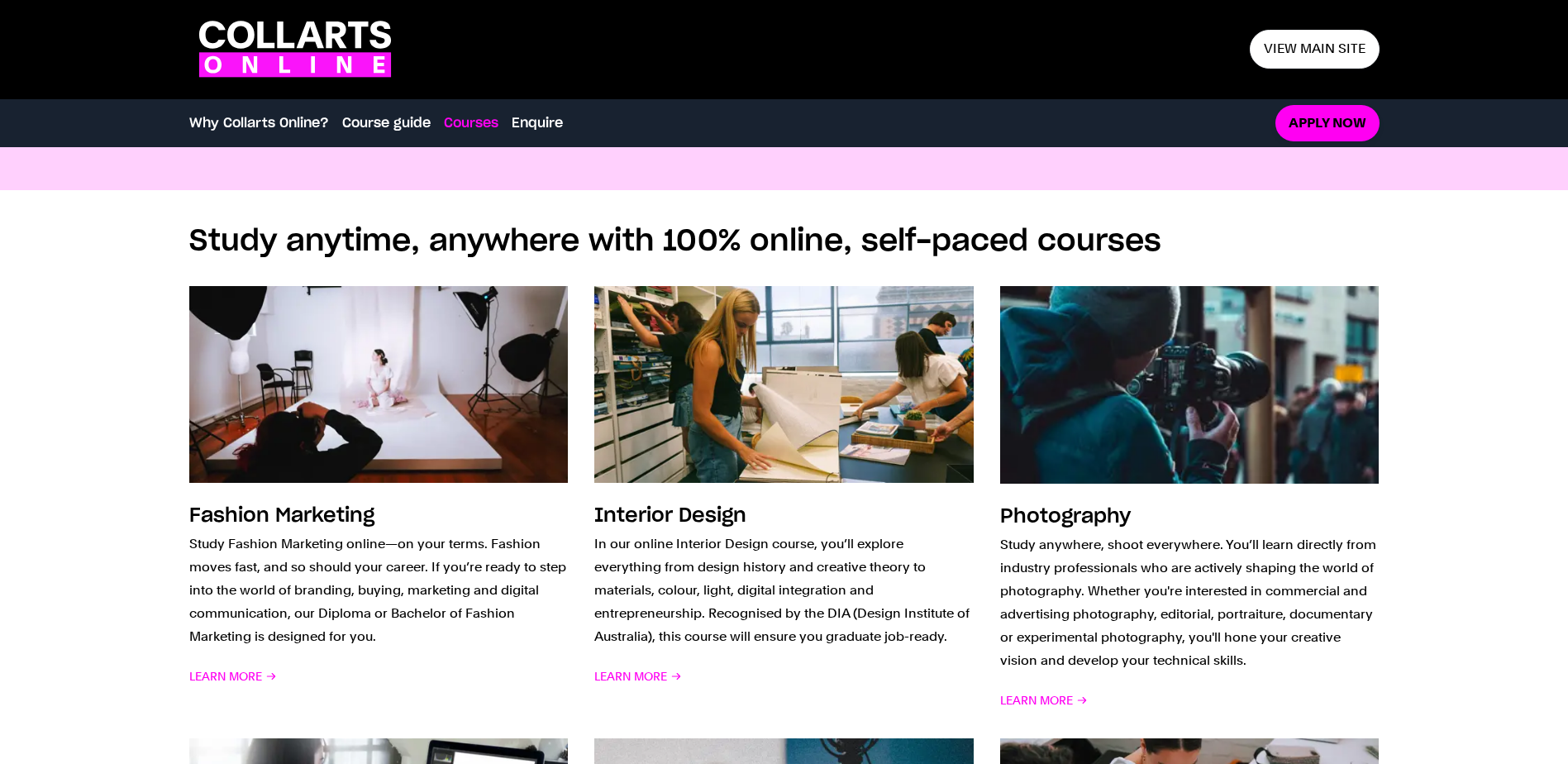
drag, startPoint x: 67, startPoint y: 282, endPoint x: 1278, endPoint y: 245, distance: 1211.6
click at [1278, 245] on div "Study anytime, anywhere with 100% online, self-paced courses Fashion Marketing …" at bounding box center [783, 729] width 1456 height 1078
click at [1484, 261] on div "Study anytime, anywhere with 100% online, self-paced courses Fashion Marketing …" at bounding box center [783, 729] width 1456 height 1078
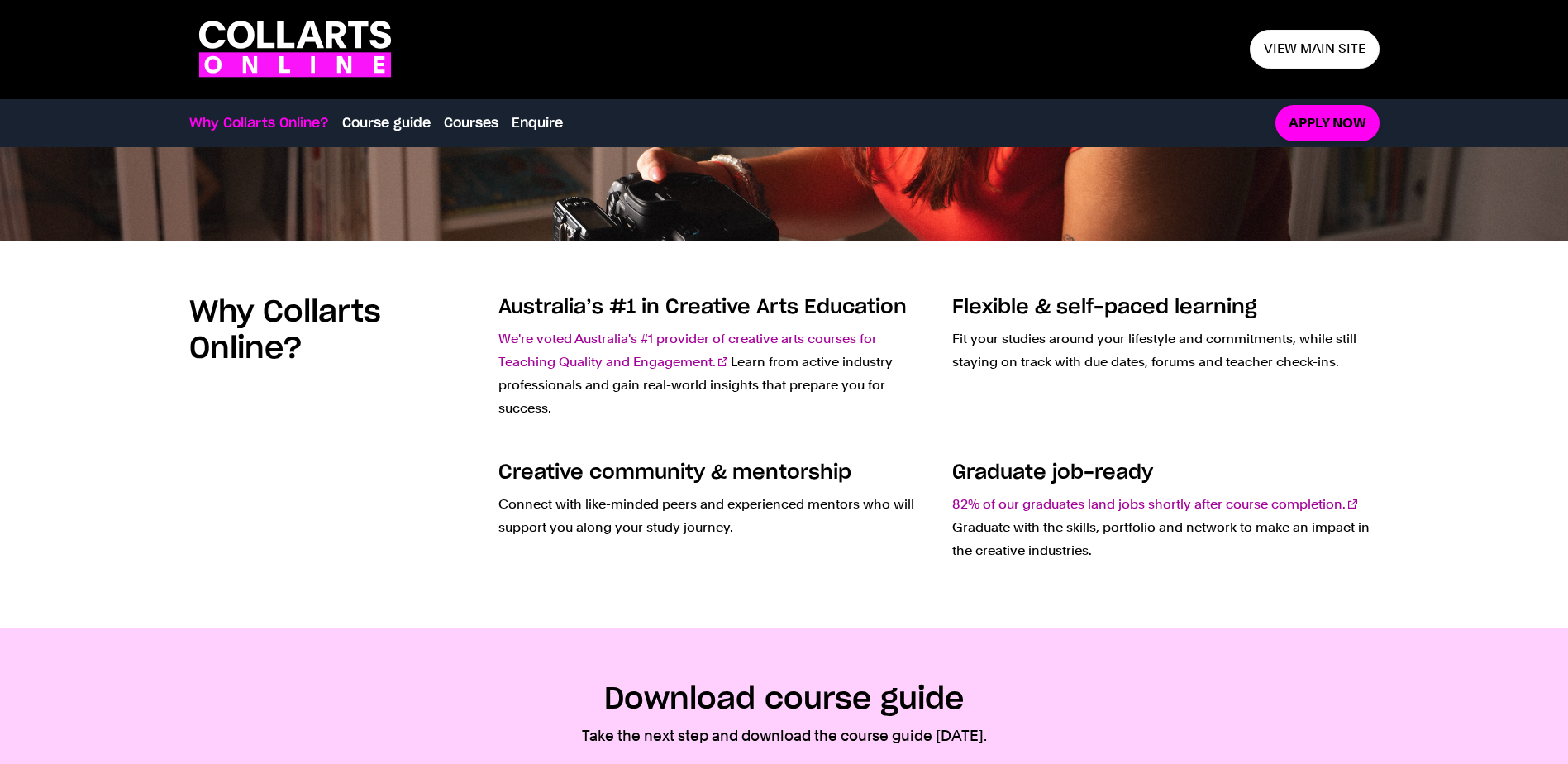
scroll to position [331, 0]
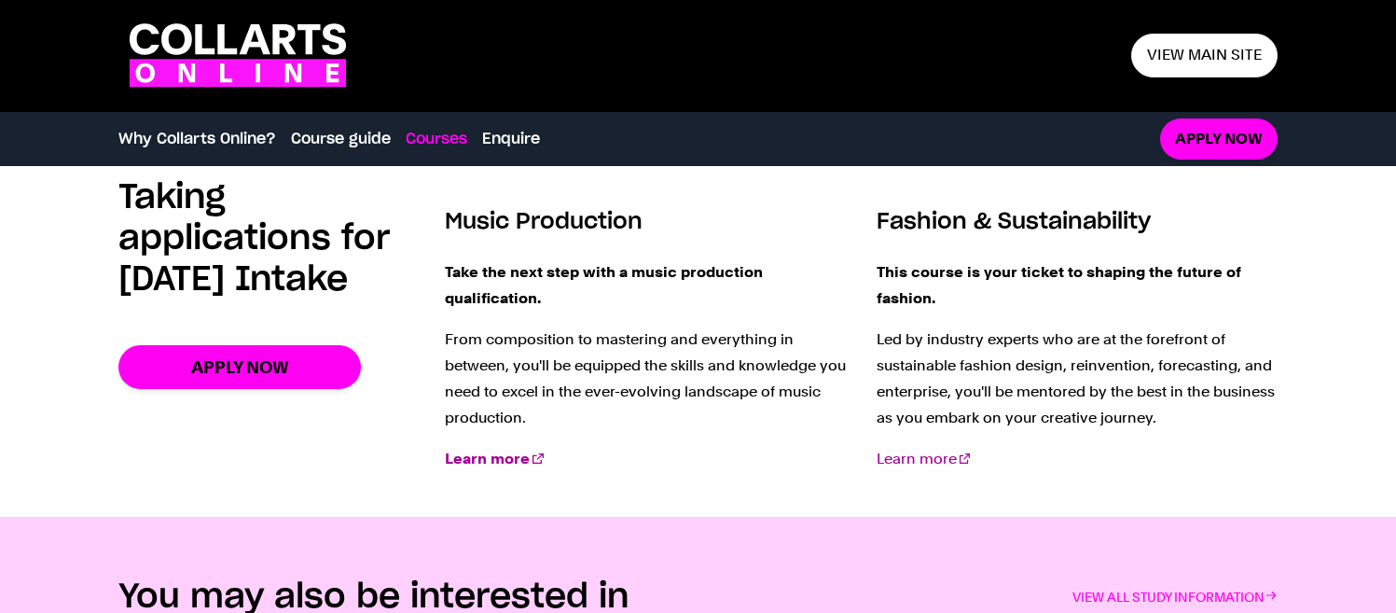
scroll to position [1772, 0]
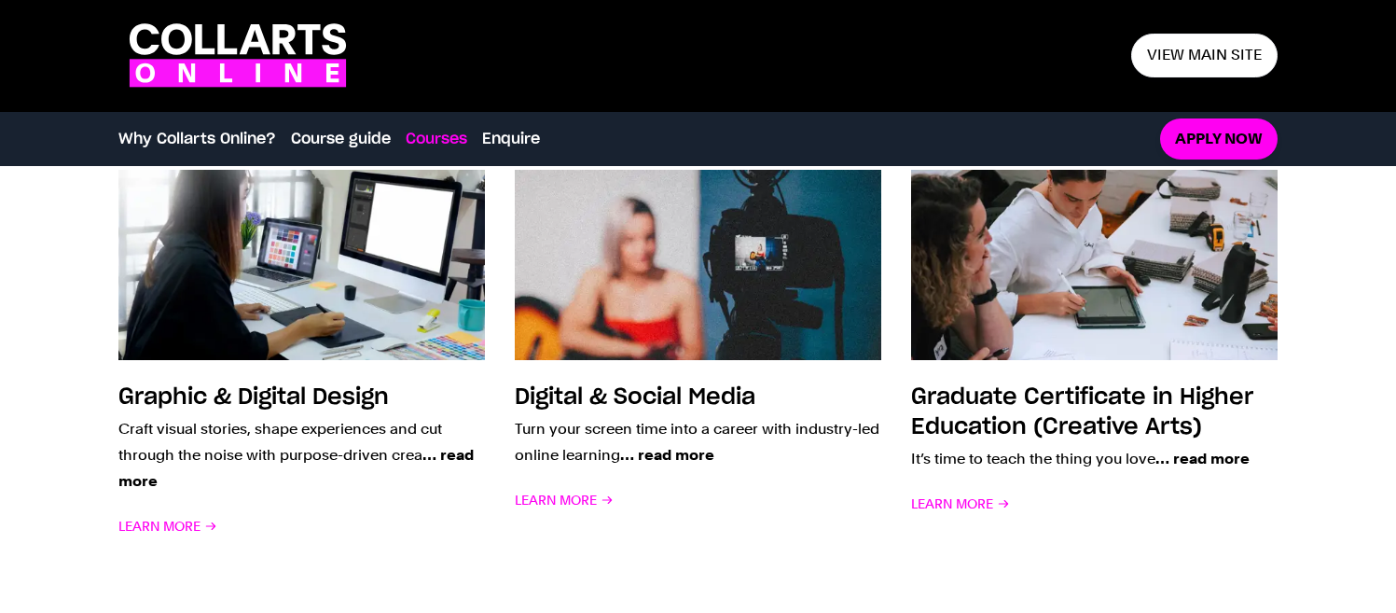
click at [812, 590] on section "Study anytime, anywhere with 100% online, self-paced courses Fashion Marketing …" at bounding box center [697, 147] width 1159 height 917
click at [1372, 71] on div ".cls-1 { fill: #fa14fa; } .cls-1, .cls-2 { stroke-width: 0px; } .cls-2 { fill: …" at bounding box center [698, 55] width 1396 height 81
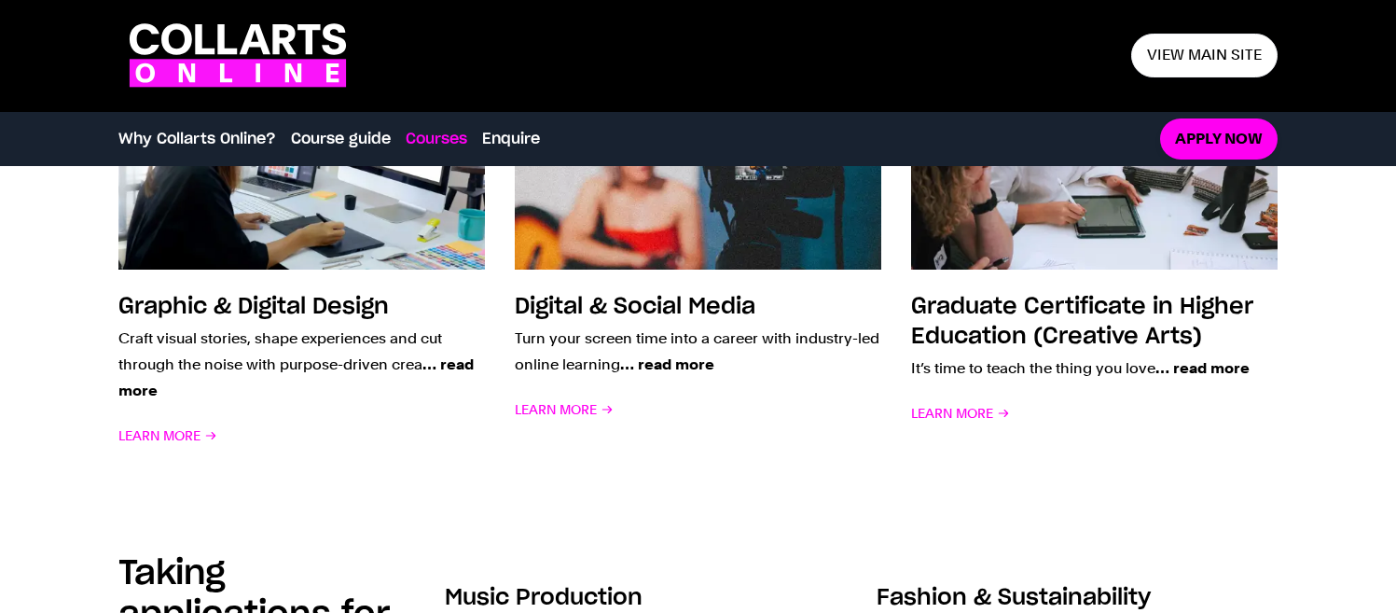
scroll to position [1958, 0]
